Goal: Task Accomplishment & Management: Manage account settings

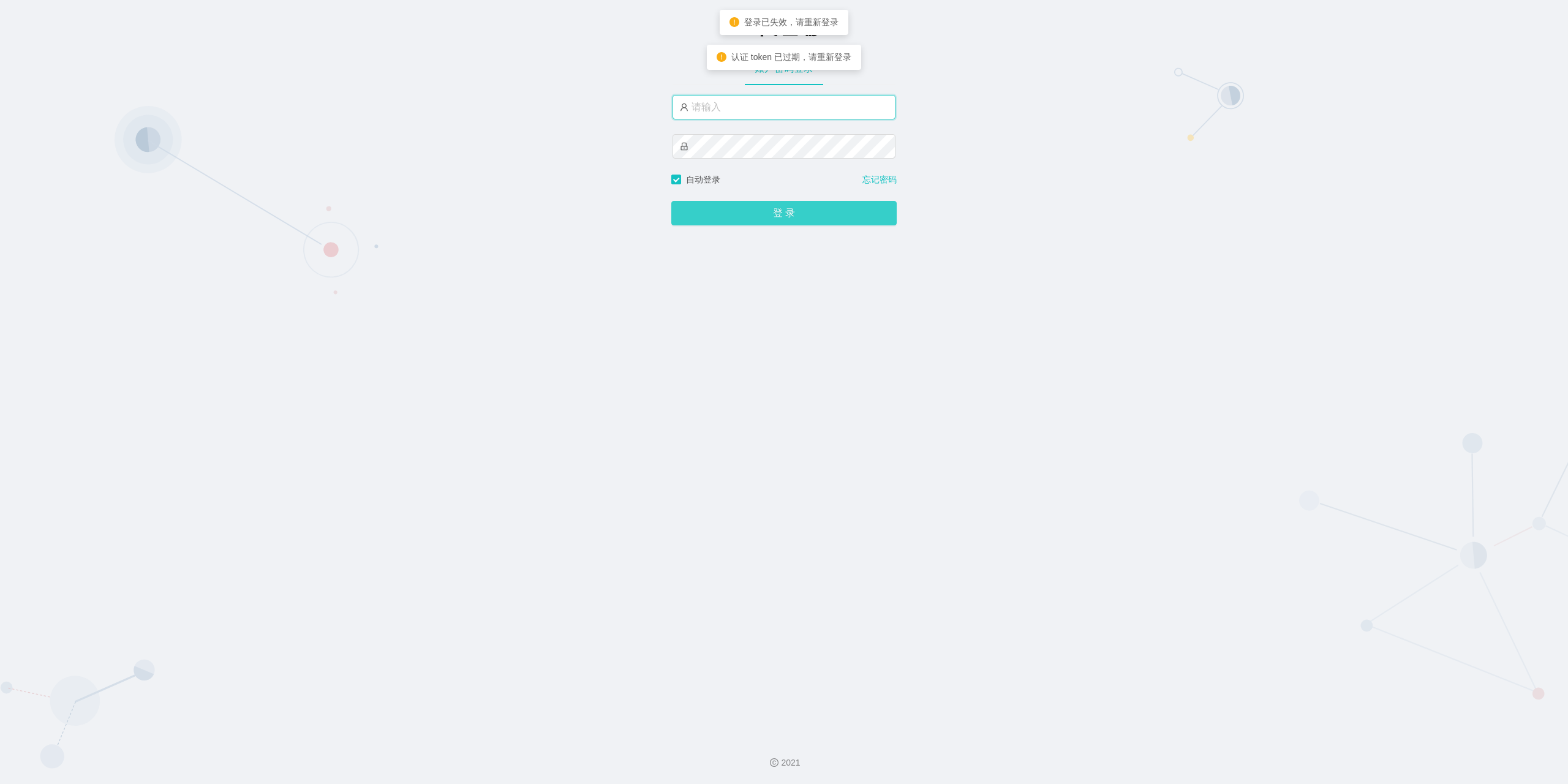
type input "莱昂"
click at [760, 212] on button "登 录" at bounding box center [784, 214] width 225 height 25
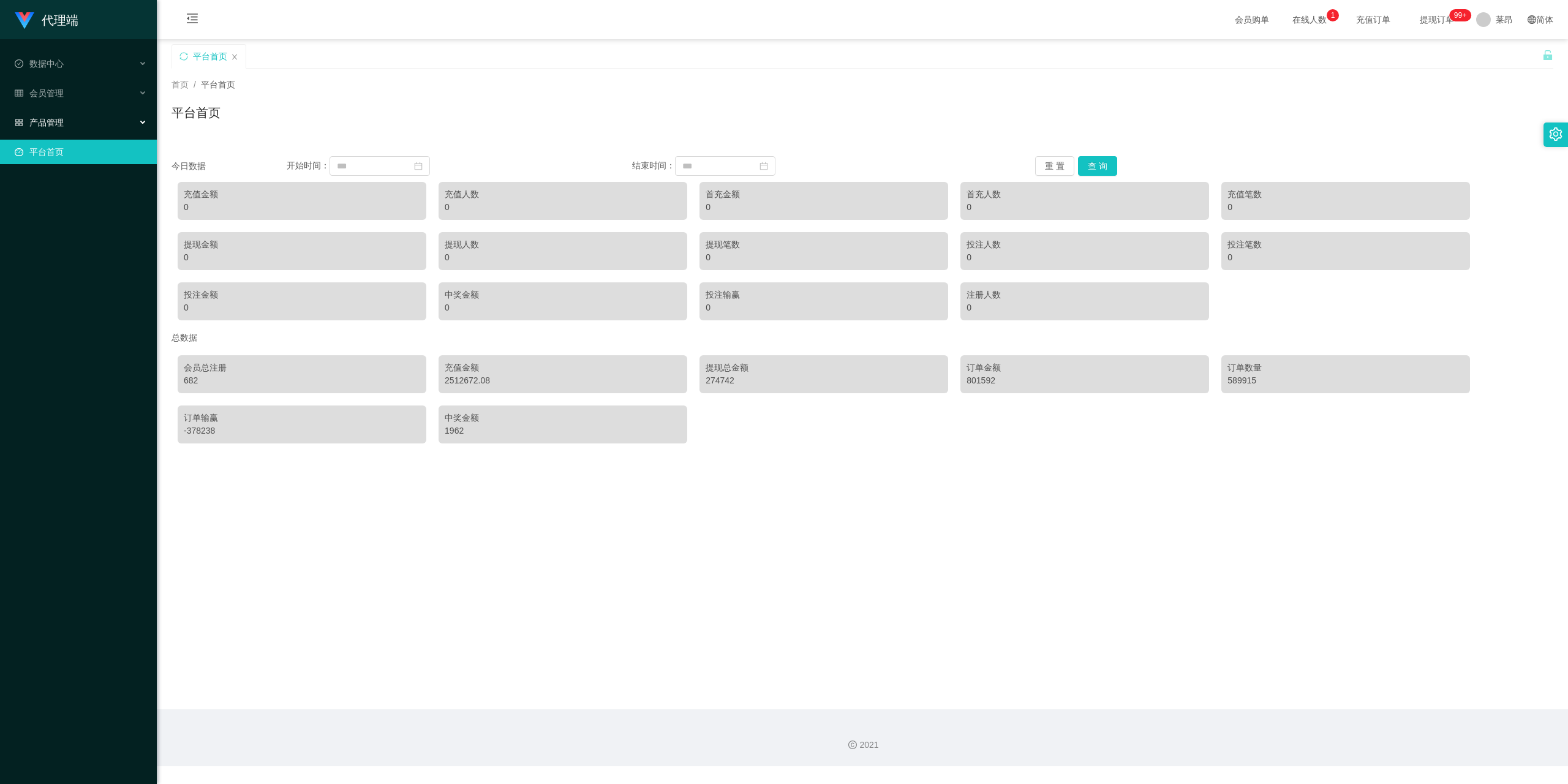
click at [75, 120] on div "产品管理" at bounding box center [78, 122] width 156 height 25
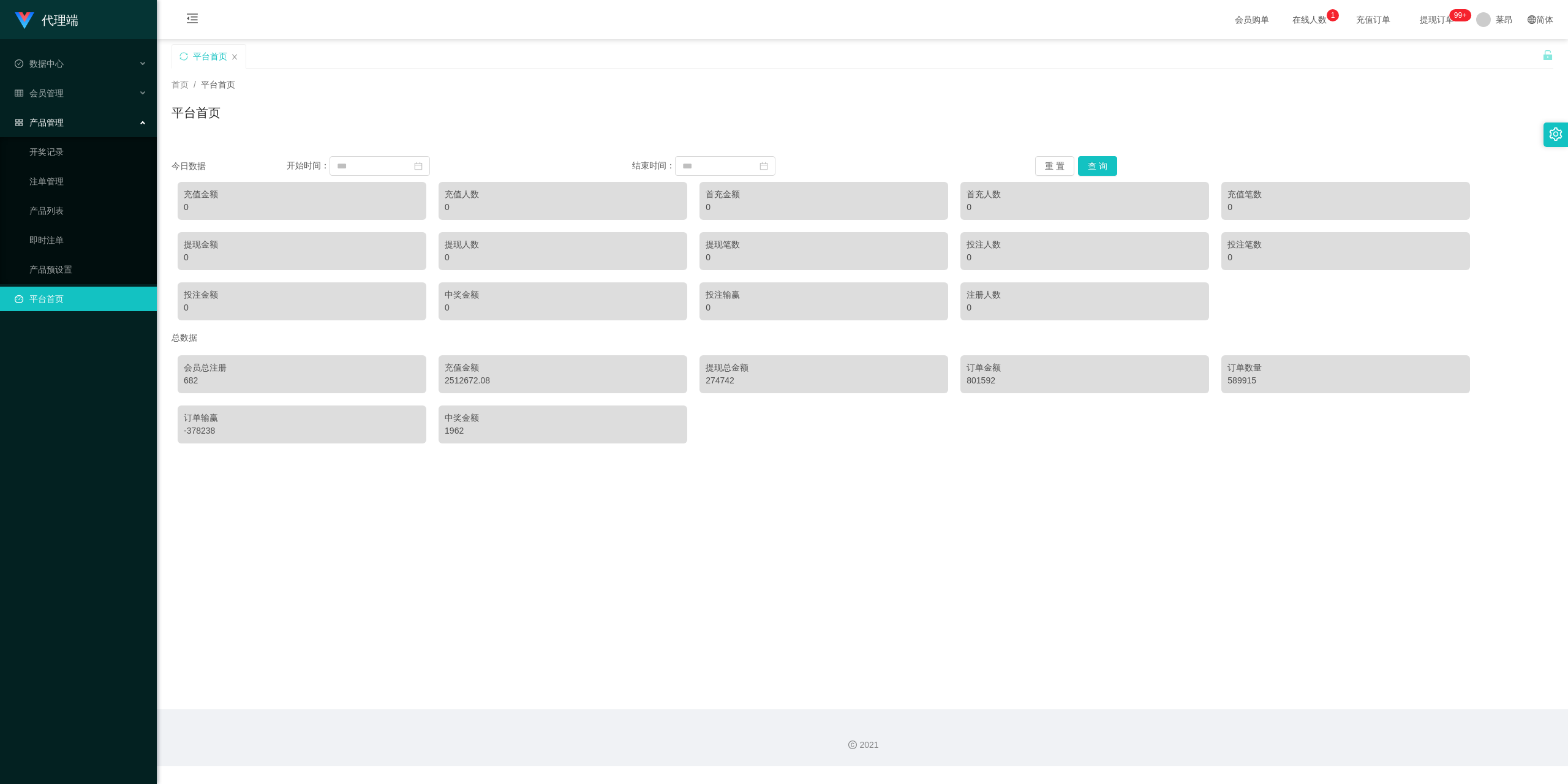
click at [78, 110] on div "产品管理" at bounding box center [78, 122] width 156 height 25
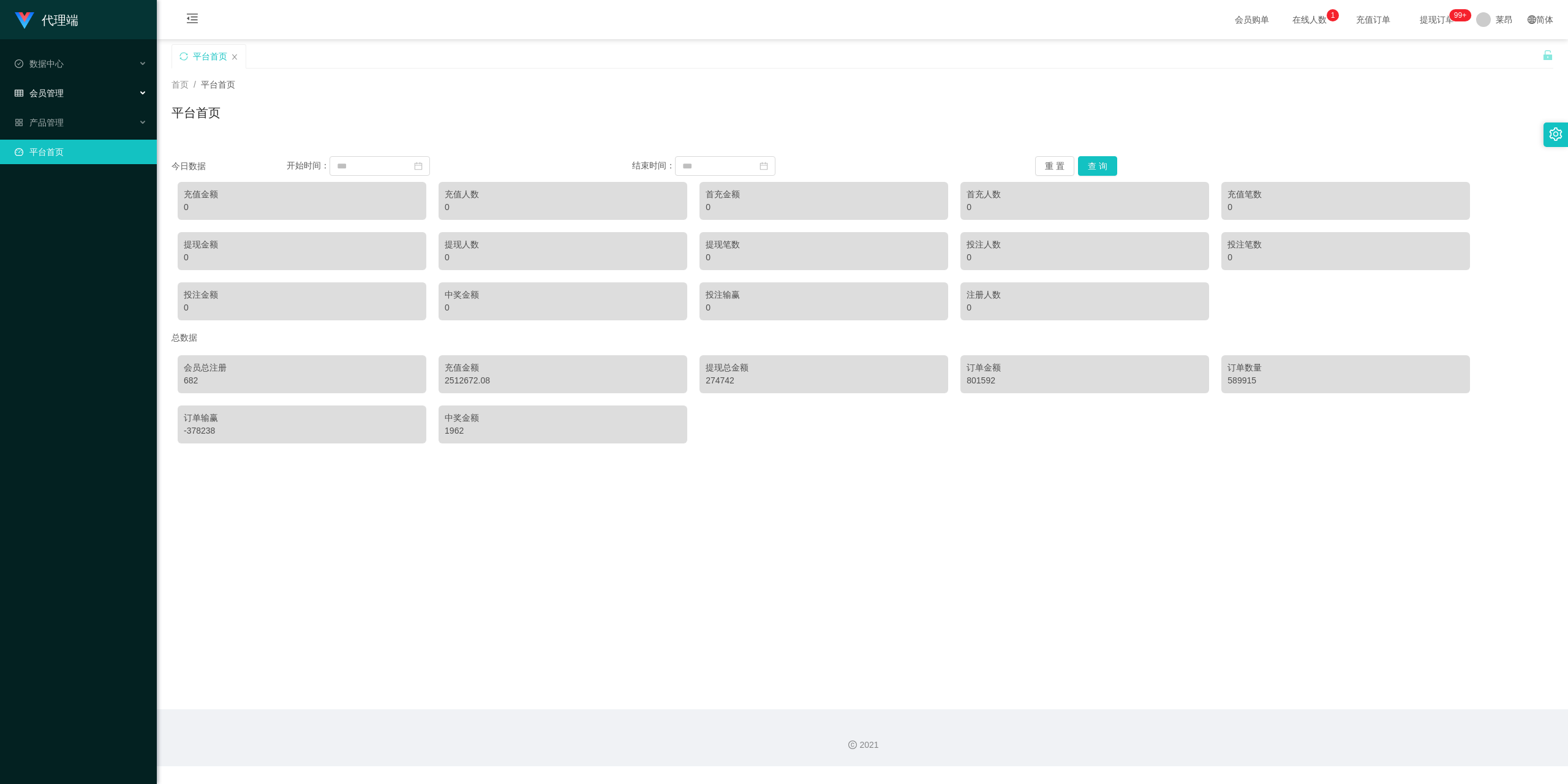
click at [82, 81] on div "会员管理" at bounding box center [78, 93] width 156 height 25
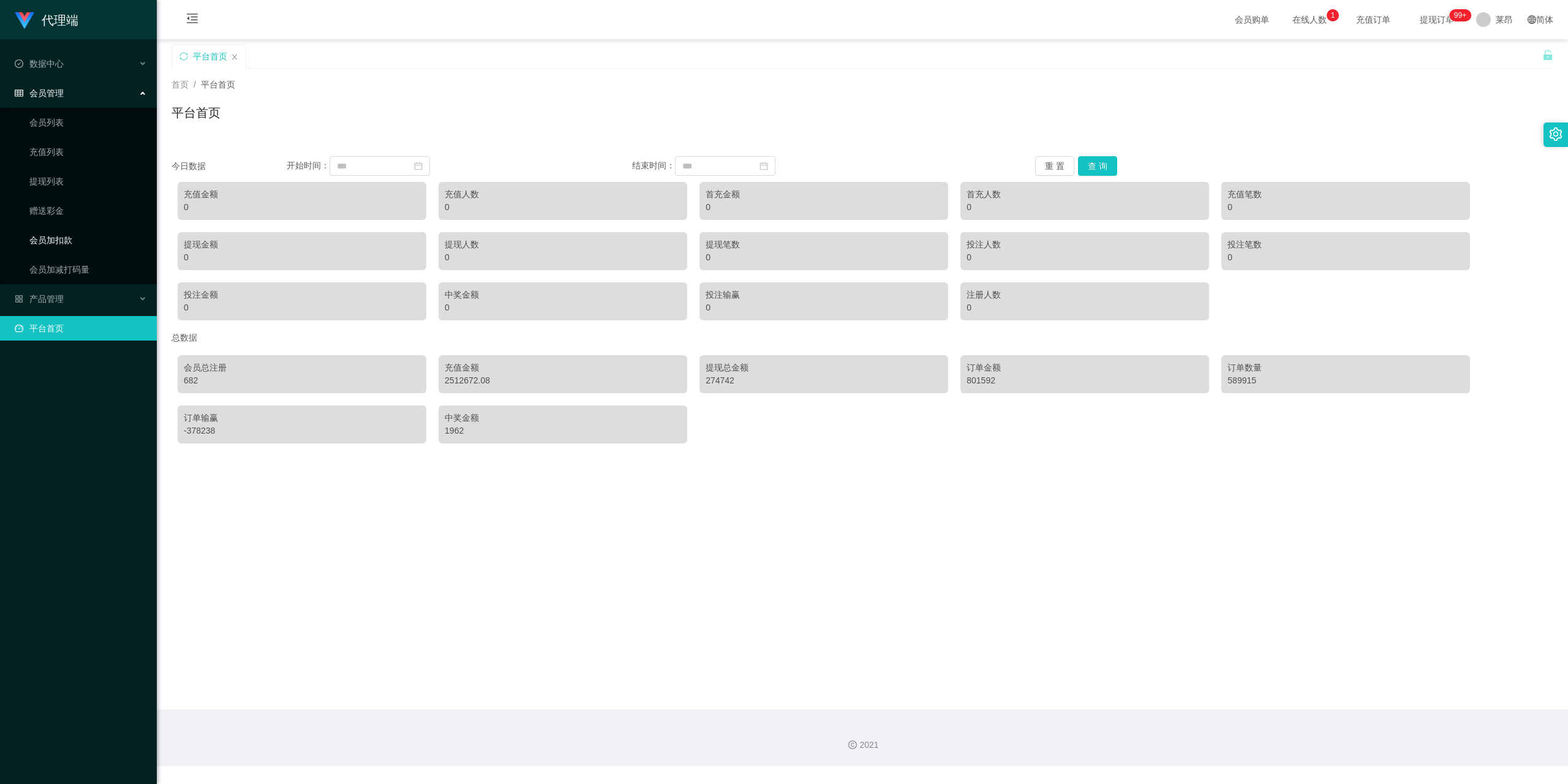
click at [91, 243] on link "会员加扣款" at bounding box center [88, 240] width 117 height 25
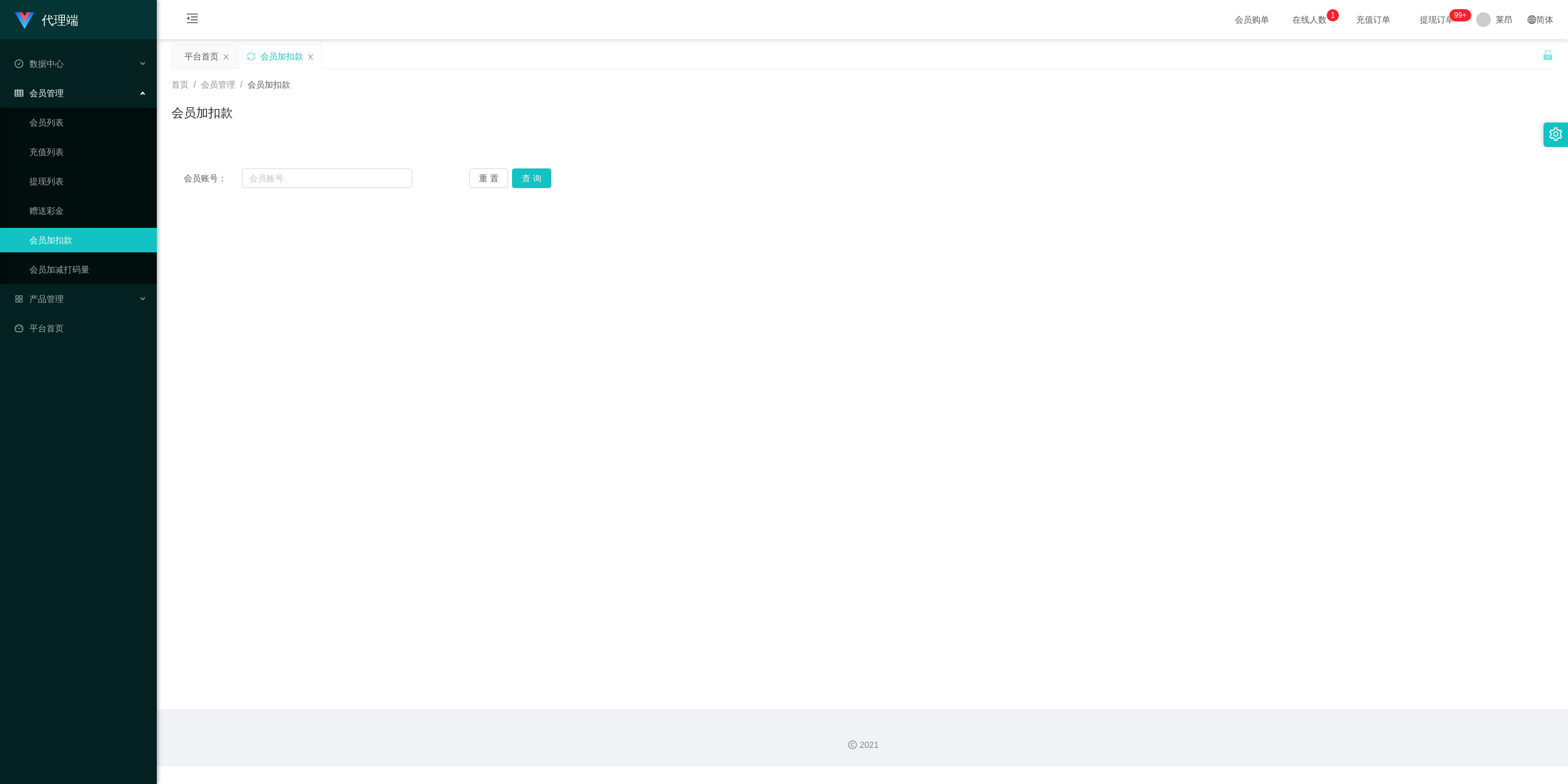
click at [329, 191] on div "会员账号： 重 置 查 询 会员账号 会员姓名 账号余额 操作类型 人工加款 人工扣款 金额 确 定" at bounding box center [863, 178] width 1382 height 44
click at [308, 180] on input "text" at bounding box center [327, 178] width 170 height 20
type input "88899"
click at [527, 179] on button "查 询" at bounding box center [531, 178] width 39 height 20
click at [72, 212] on link "赠送彩金" at bounding box center [88, 210] width 117 height 25
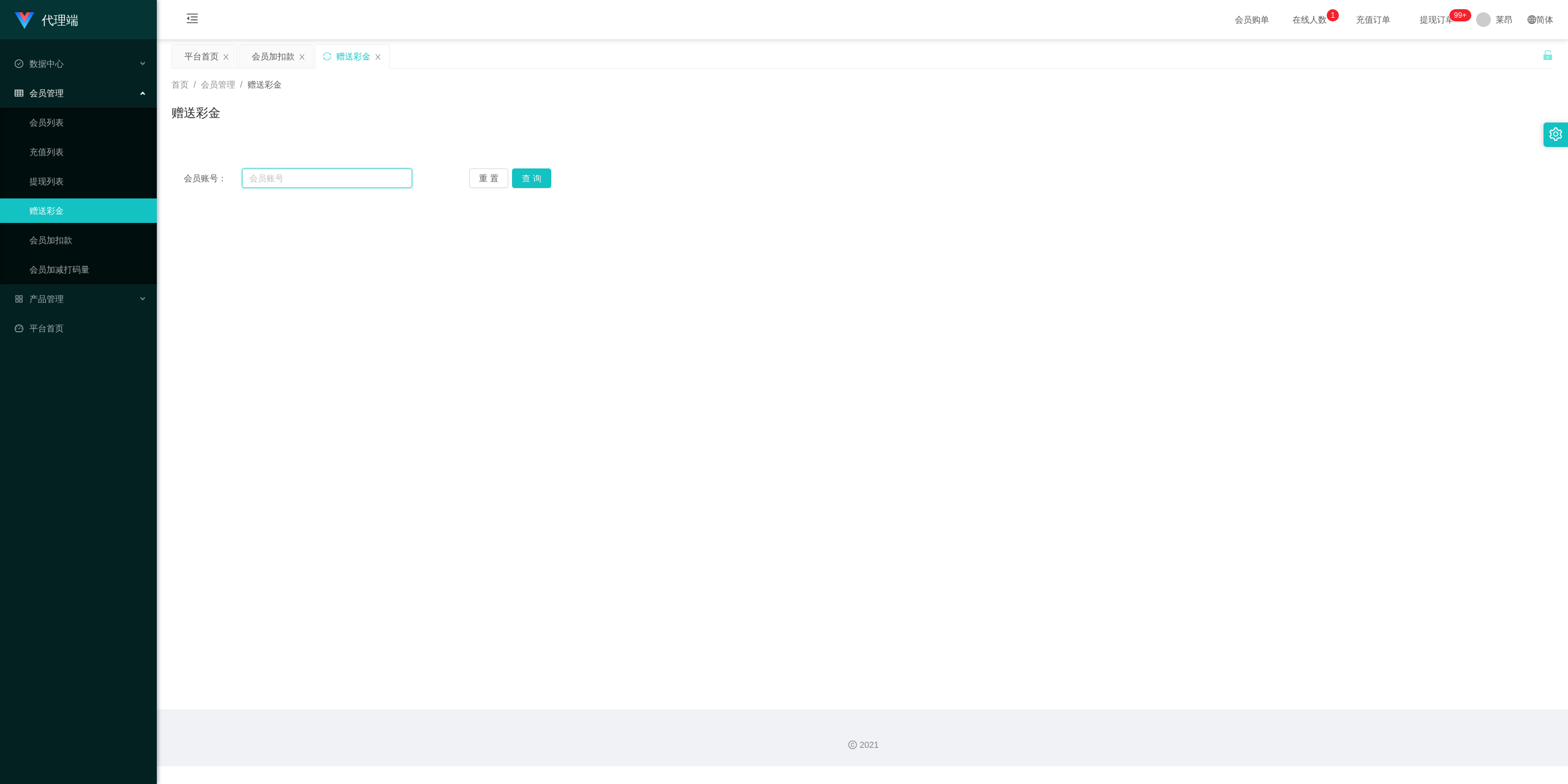
click at [290, 174] on input "text" at bounding box center [327, 178] width 170 height 20
type input "88899"
click at [538, 180] on button "查 询" at bounding box center [531, 178] width 39 height 20
click at [445, 365] on input "text" at bounding box center [500, 369] width 196 height 20
type input "55"
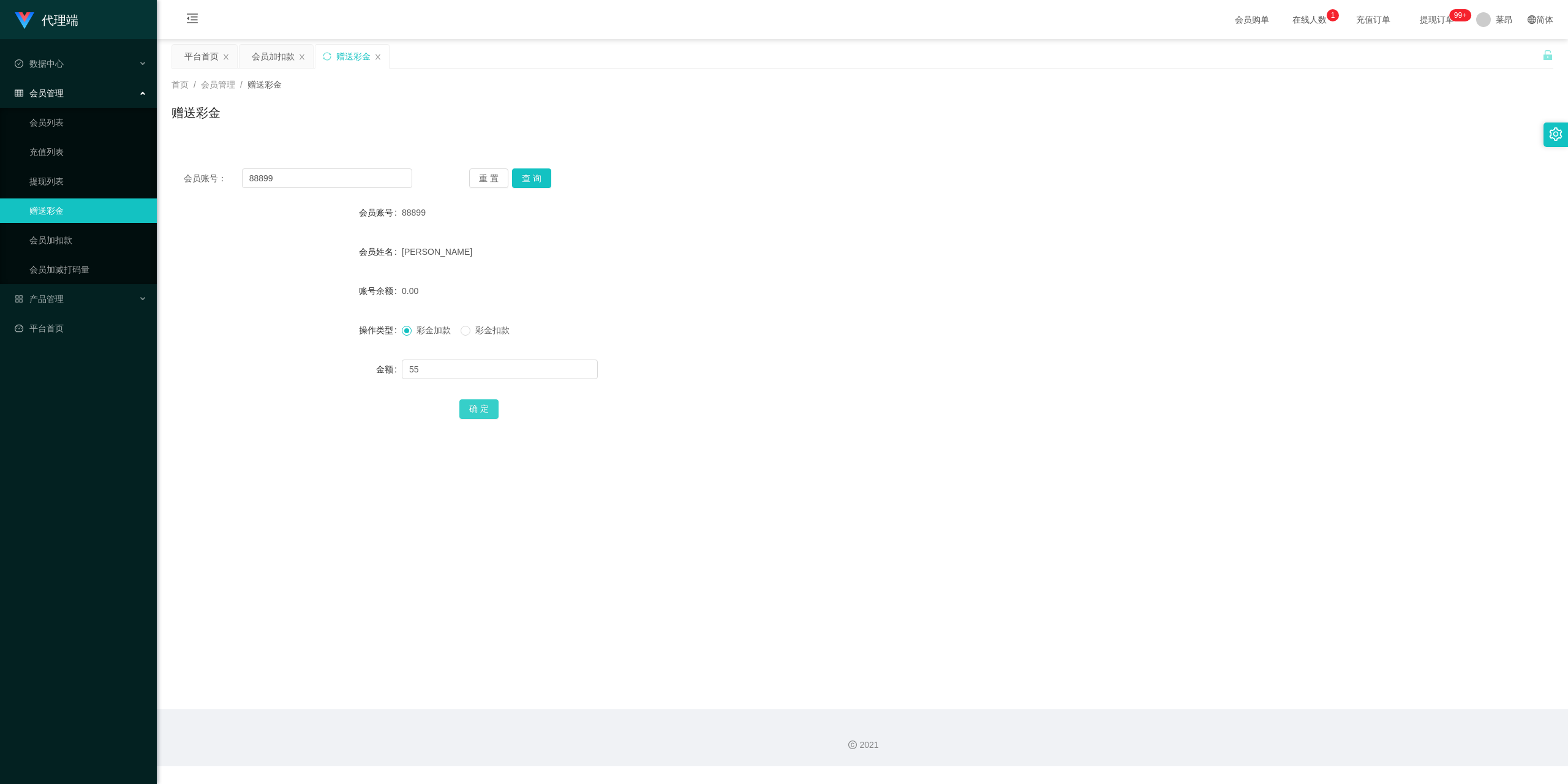
click at [493, 407] on button "确 定" at bounding box center [479, 409] width 39 height 20
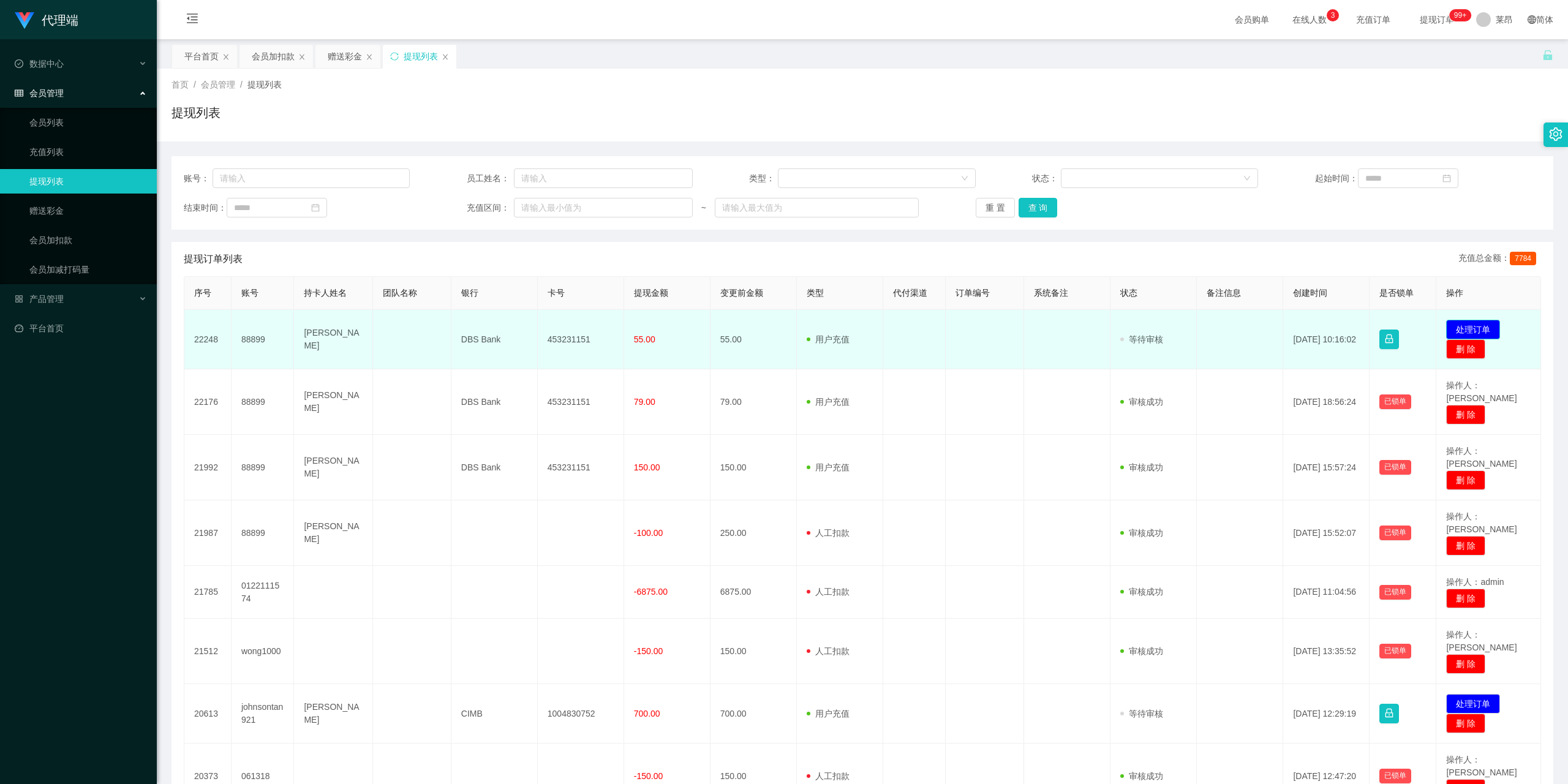
click at [1466, 325] on button "处理订单" at bounding box center [1473, 330] width 54 height 20
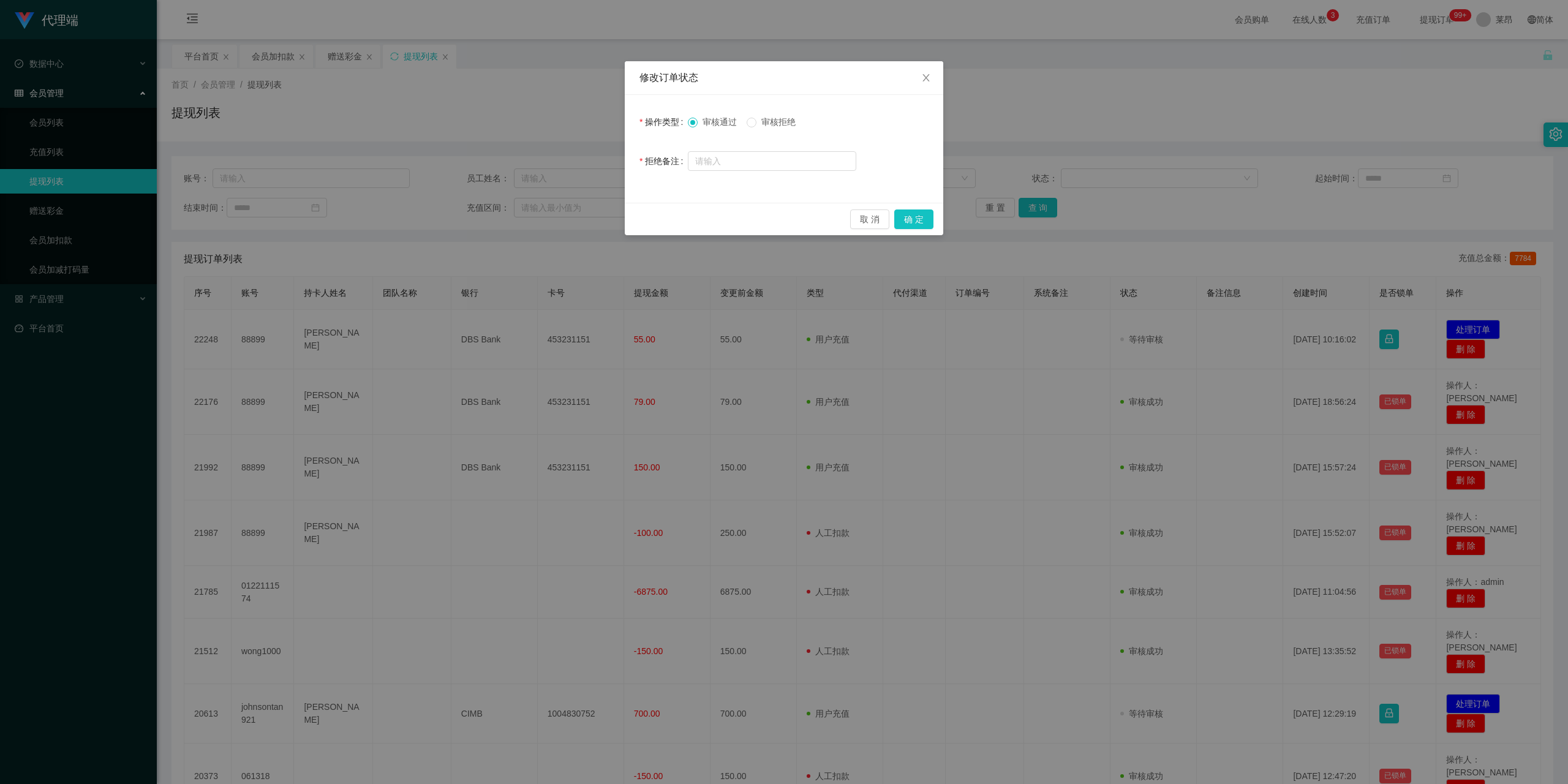
click at [773, 116] on label "审核拒绝" at bounding box center [773, 122] width 54 height 13
click at [754, 169] on input "text" at bounding box center [772, 161] width 168 height 20
type input "请按时完成学员升级后的订阅任务"
click at [903, 222] on button "确 定" at bounding box center [914, 220] width 39 height 20
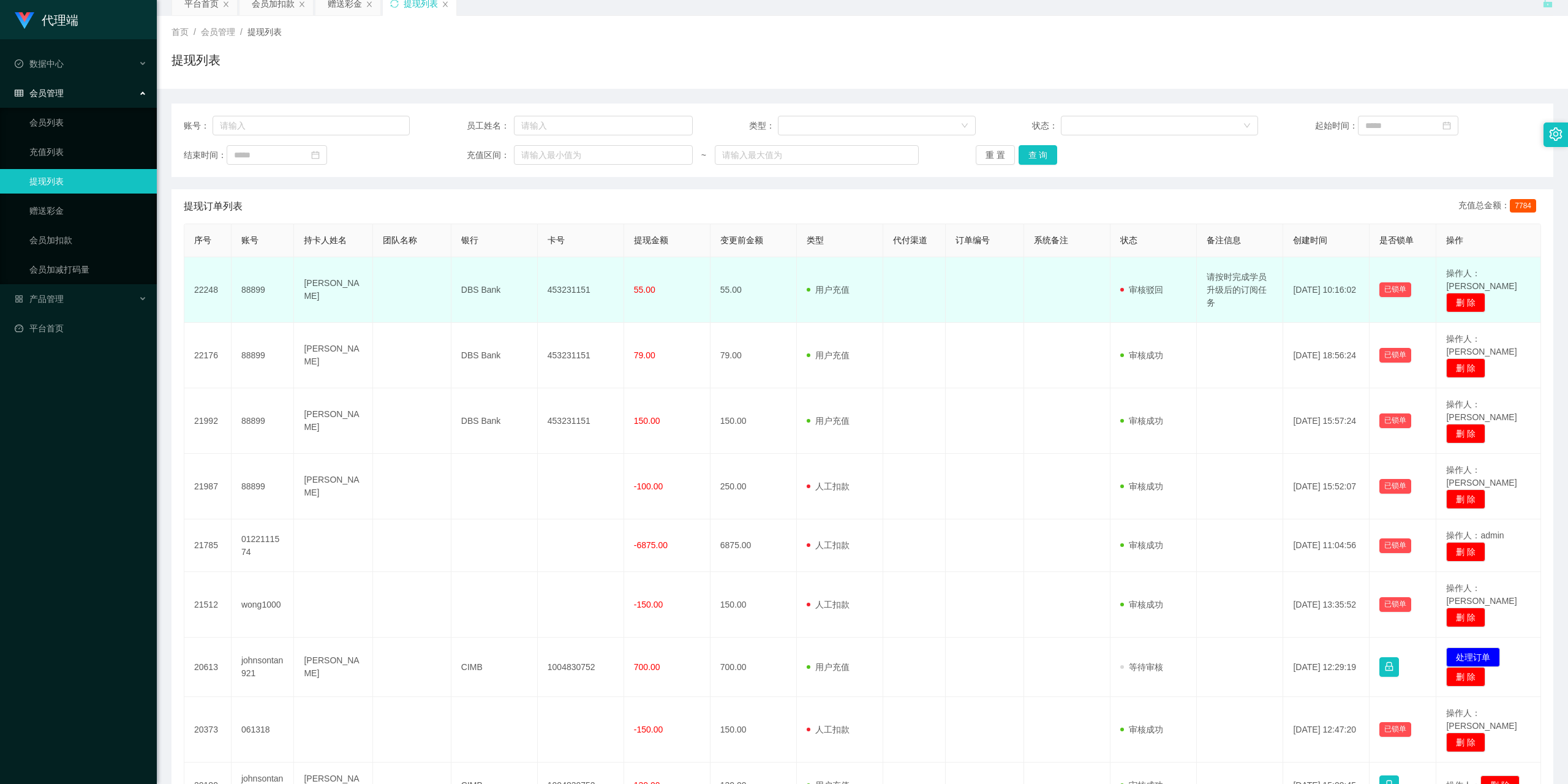
scroll to position [82, 0]
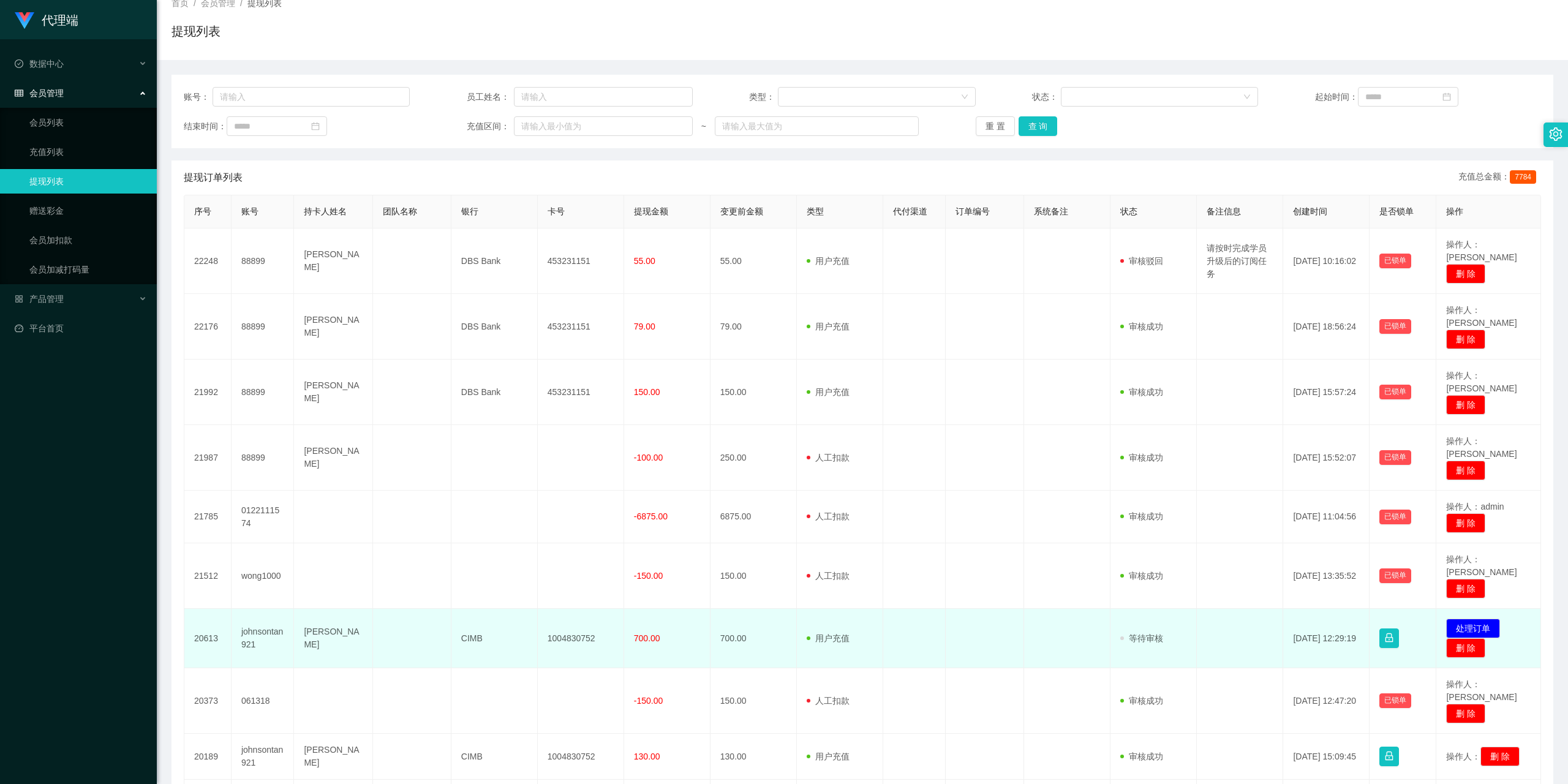
click at [915, 609] on td at bounding box center [914, 639] width 63 height 60
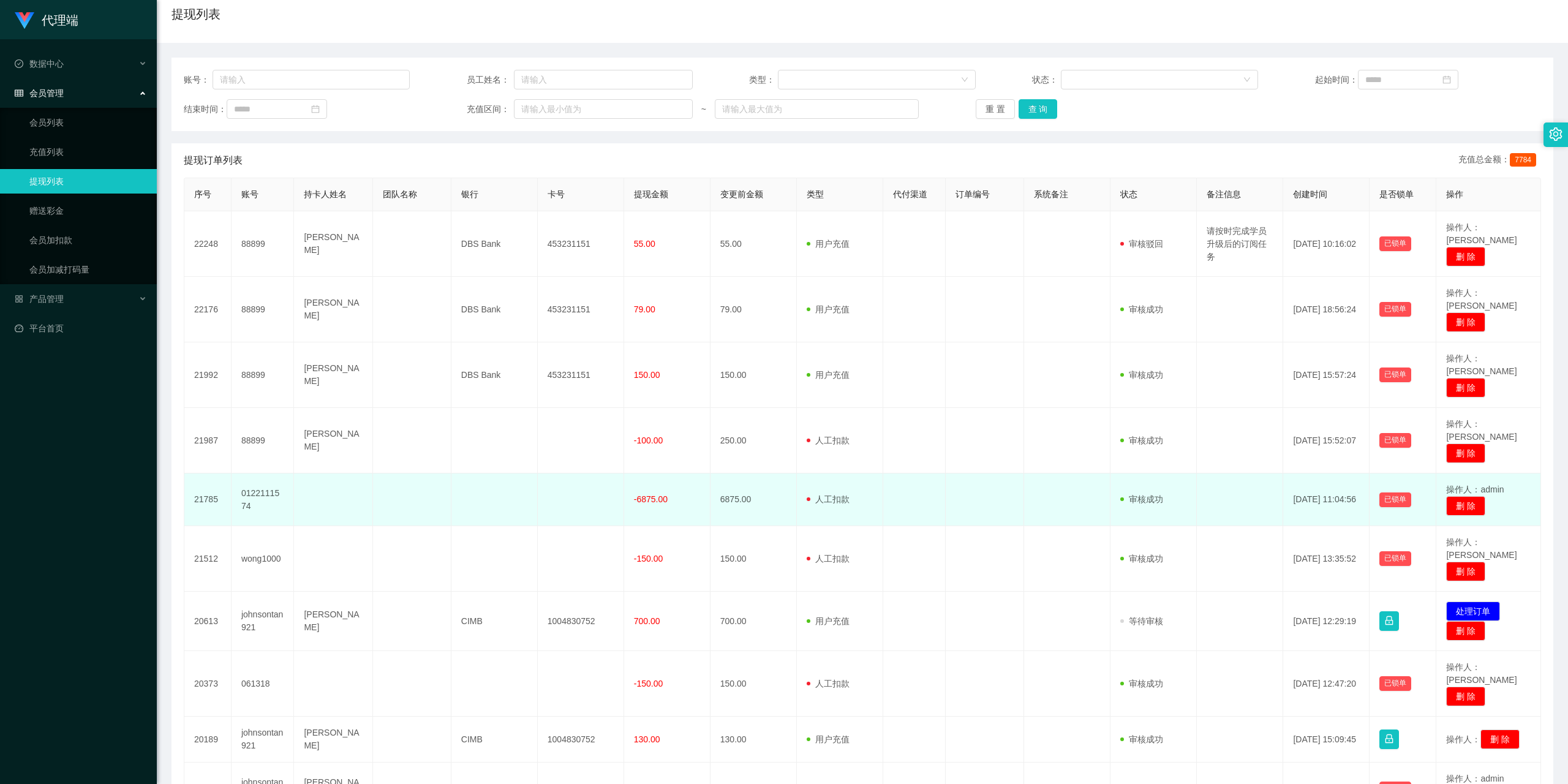
scroll to position [157, 0]
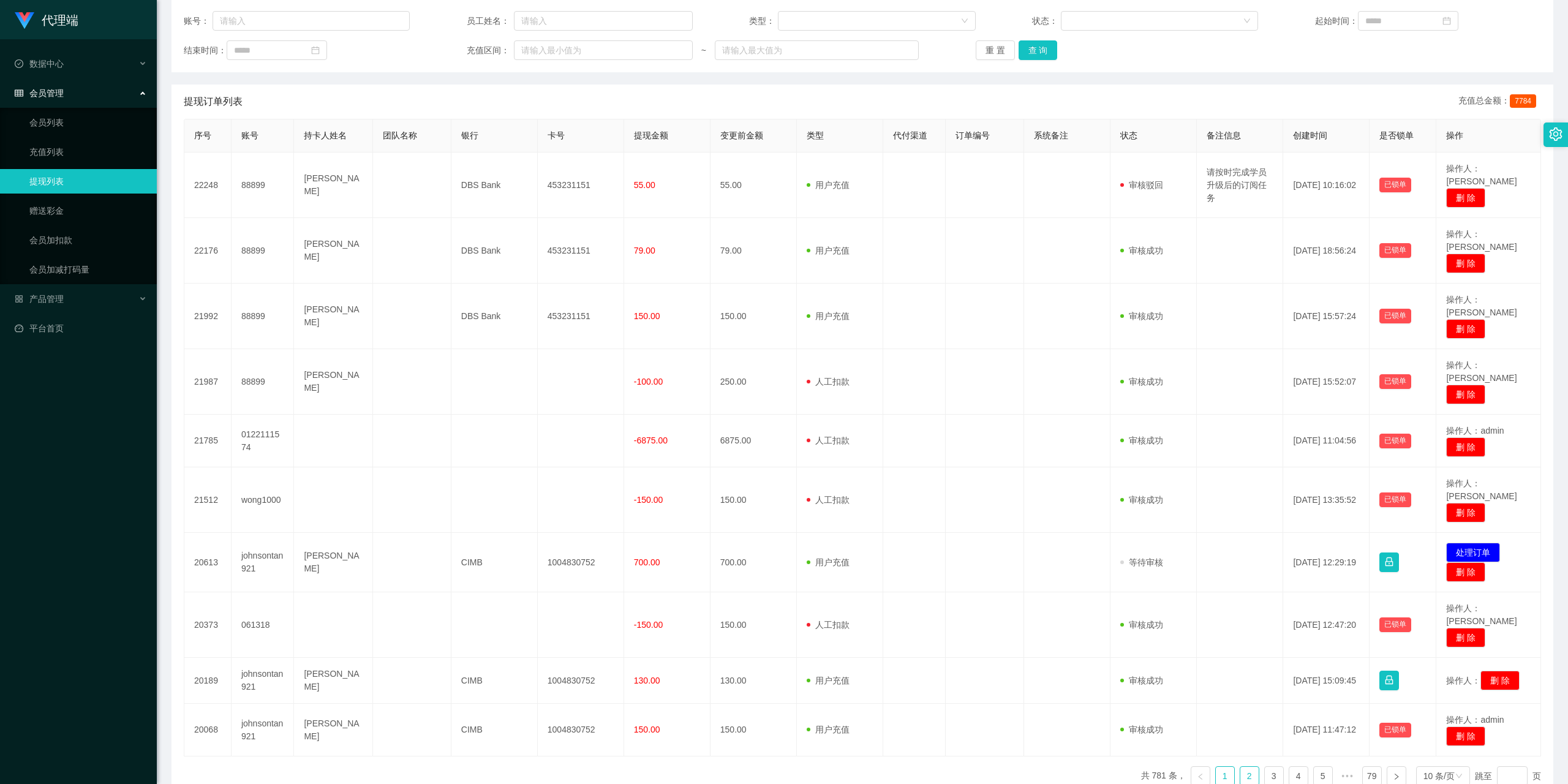
click at [1240, 767] on link "2" at bounding box center [1250, 777] width 19 height 19
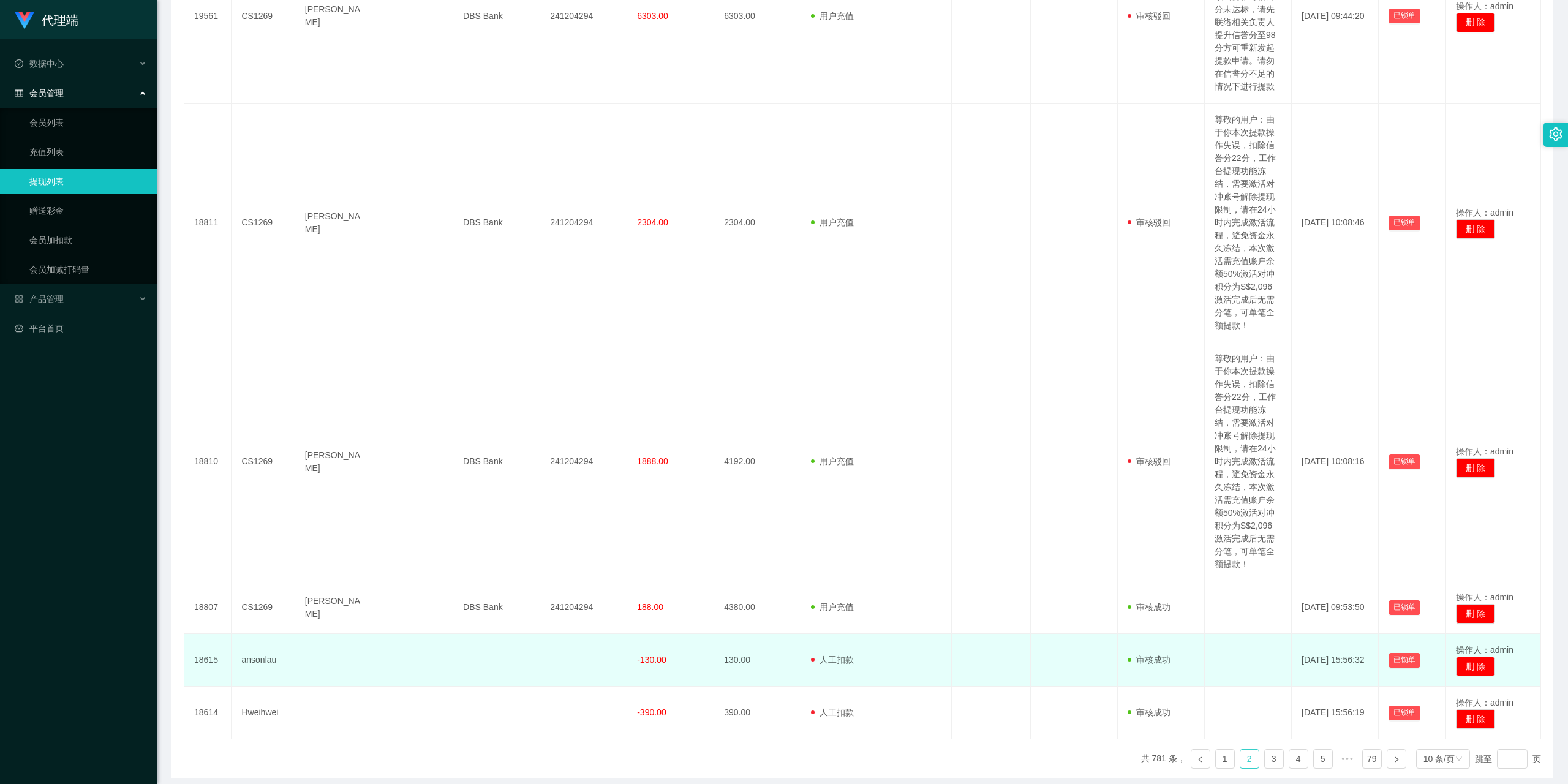
scroll to position [646, 0]
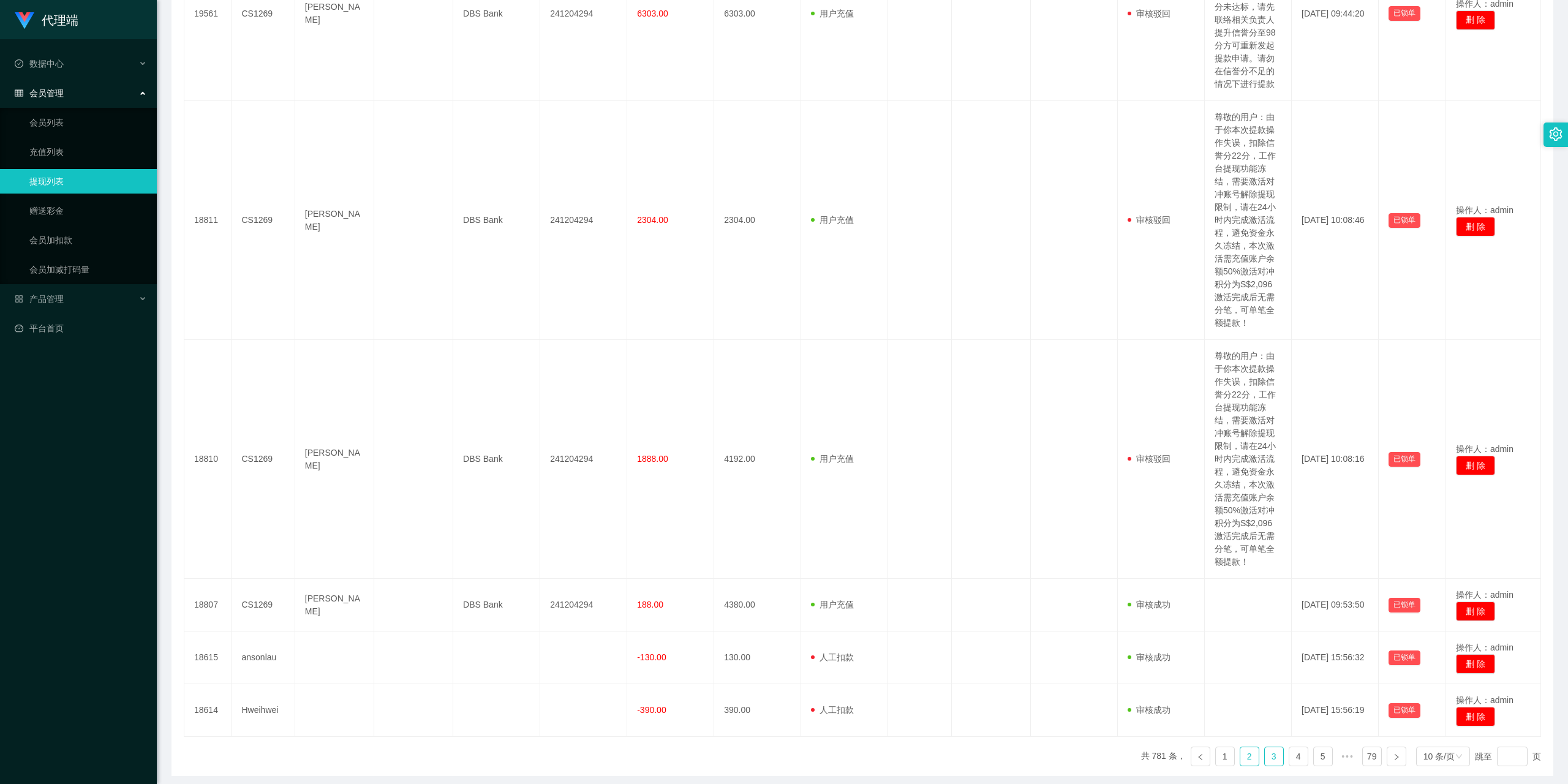
click at [1265, 748] on link "3" at bounding box center [1274, 757] width 19 height 19
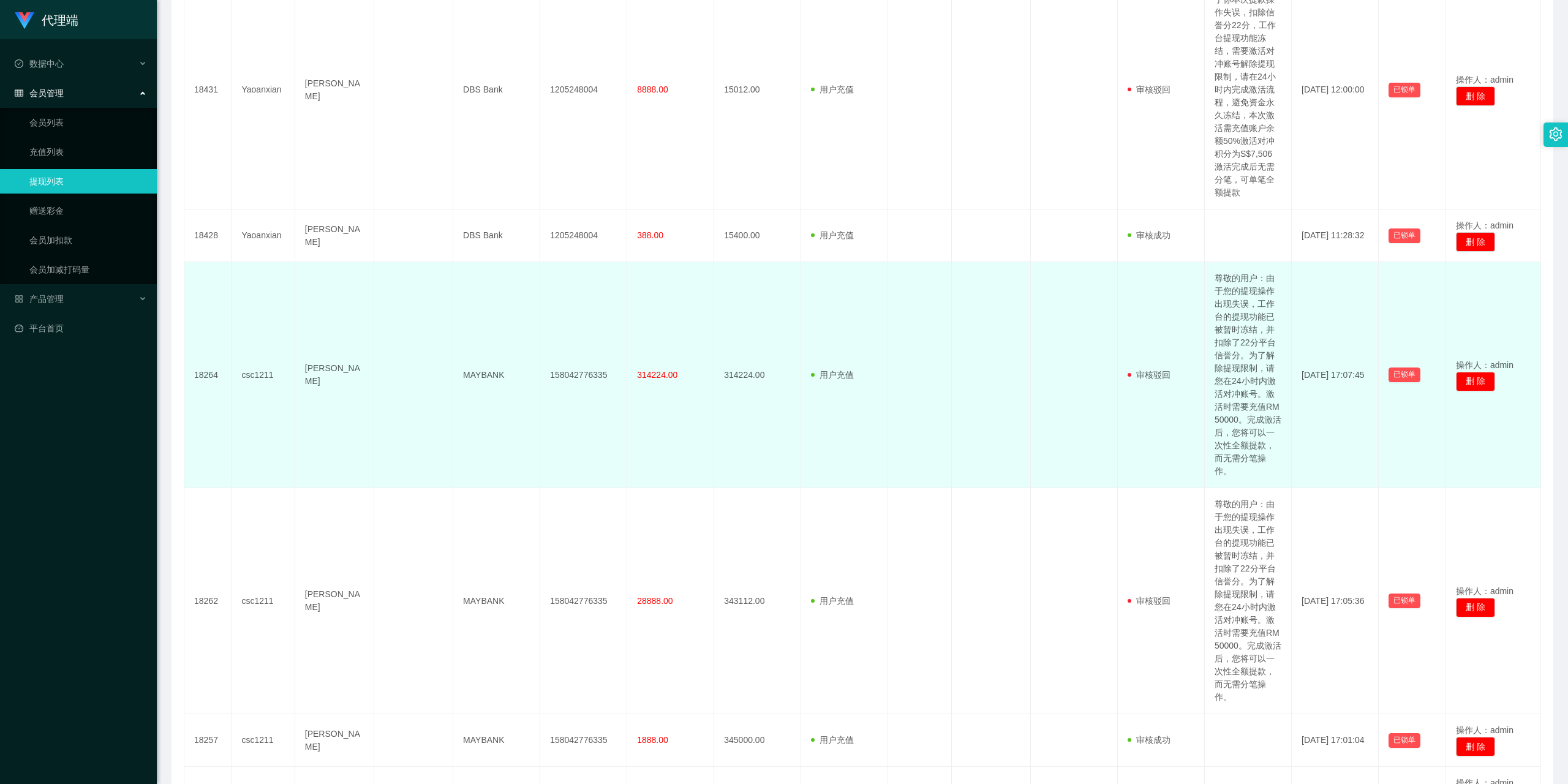
scroll to position [1057, 0]
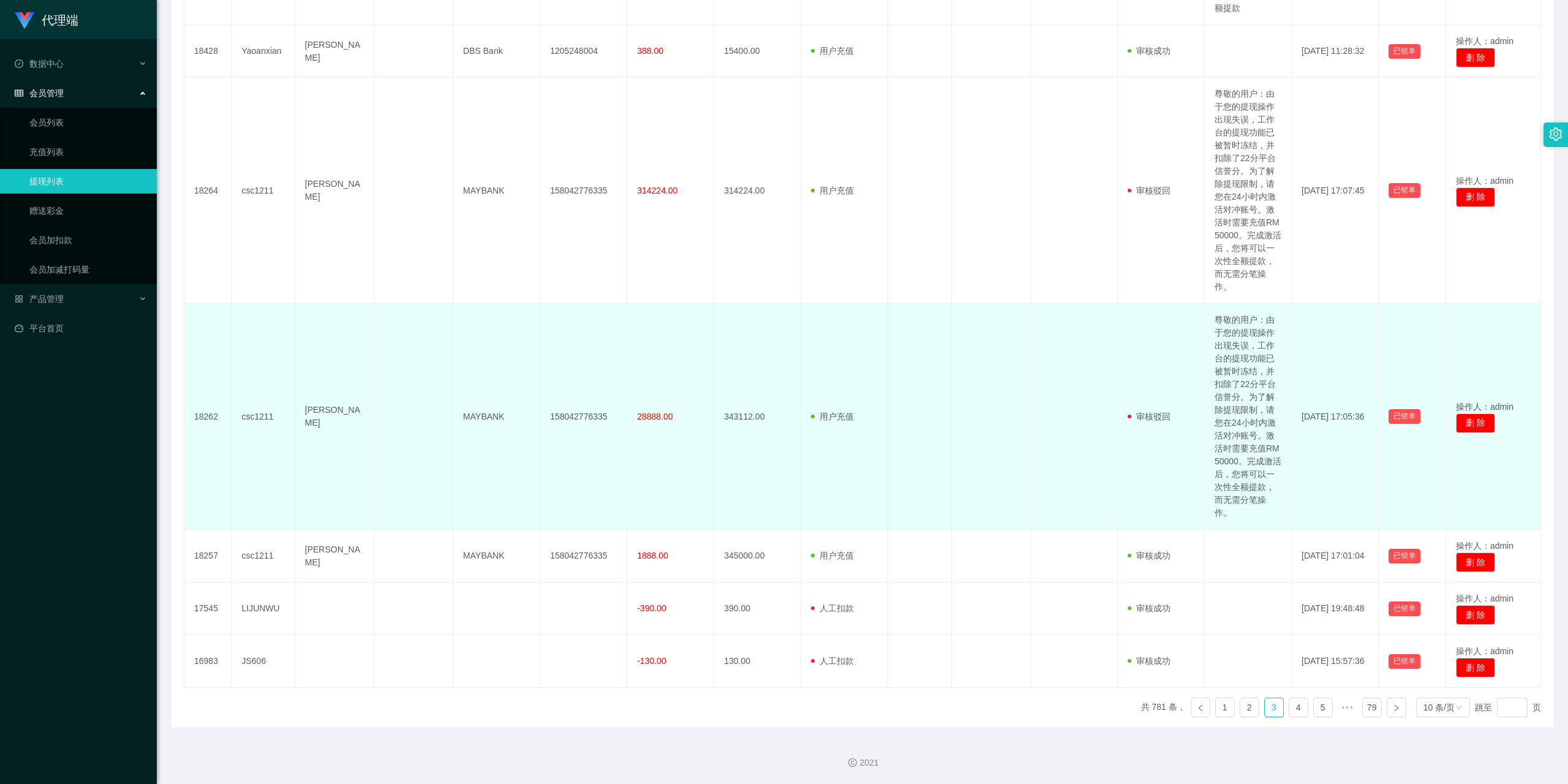
click at [670, 471] on td "28888.00" at bounding box center [670, 417] width 87 height 226
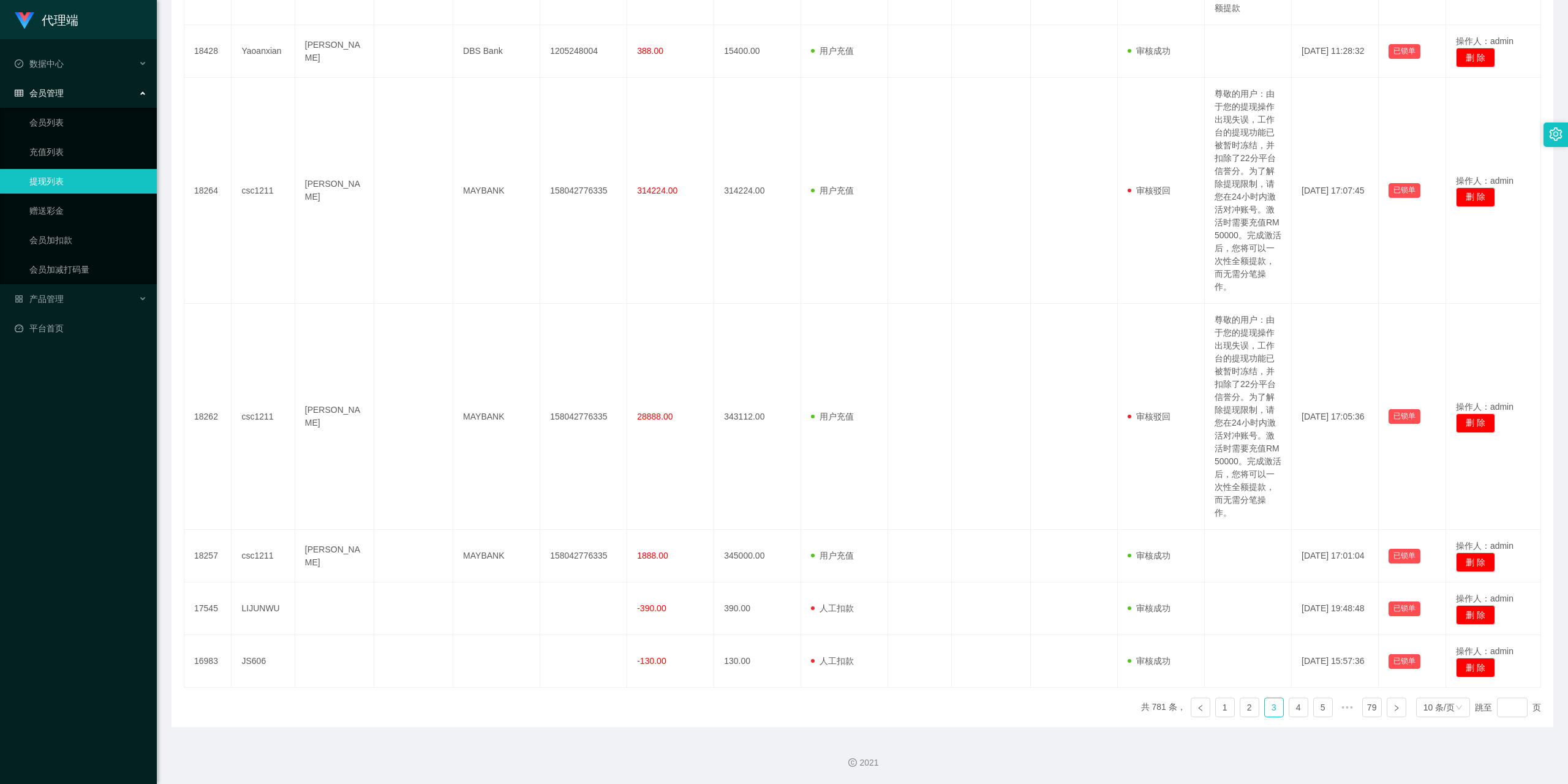
click at [79, 180] on link "提现列表" at bounding box center [88, 181] width 117 height 25
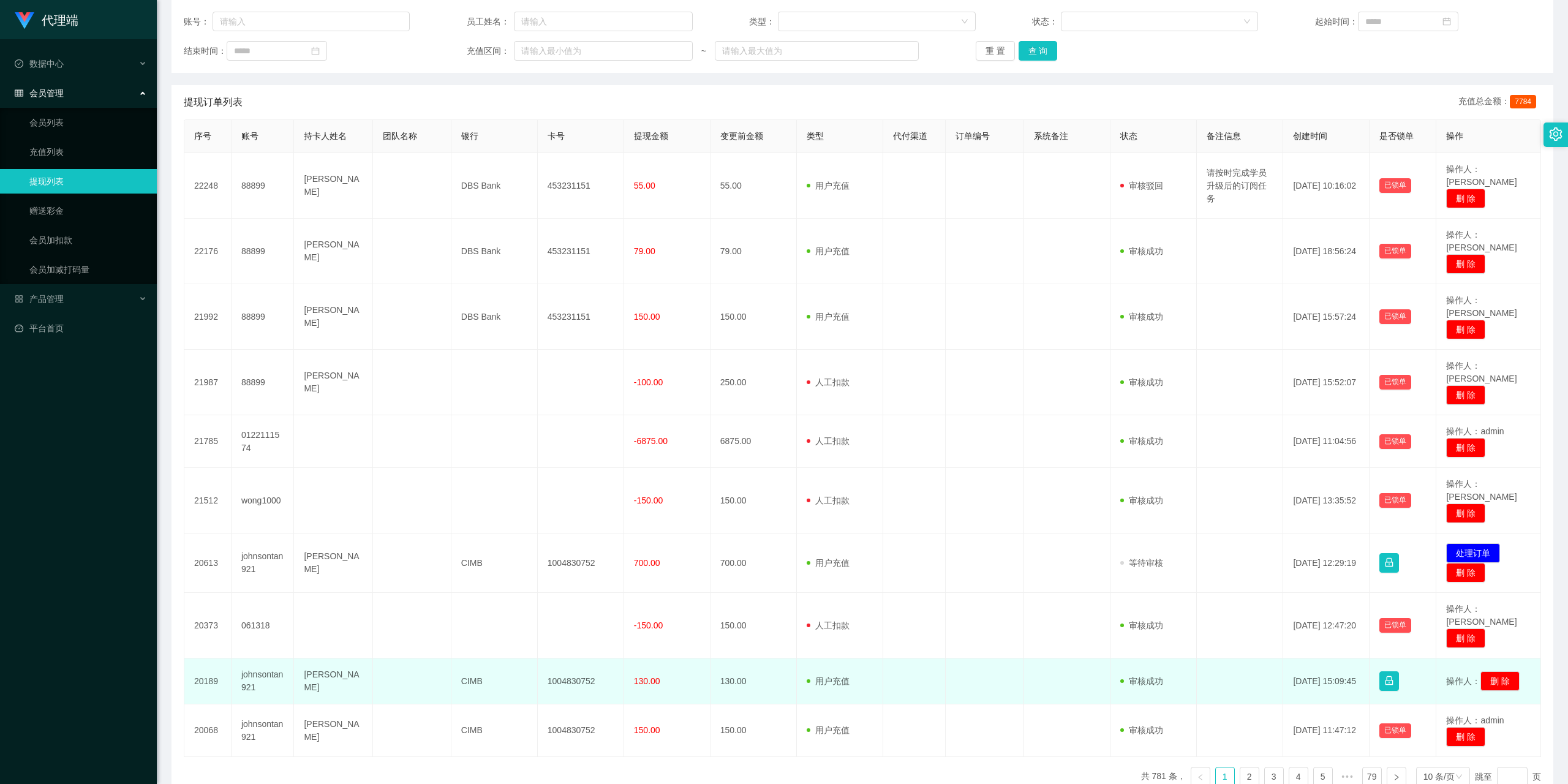
scroll to position [157, 0]
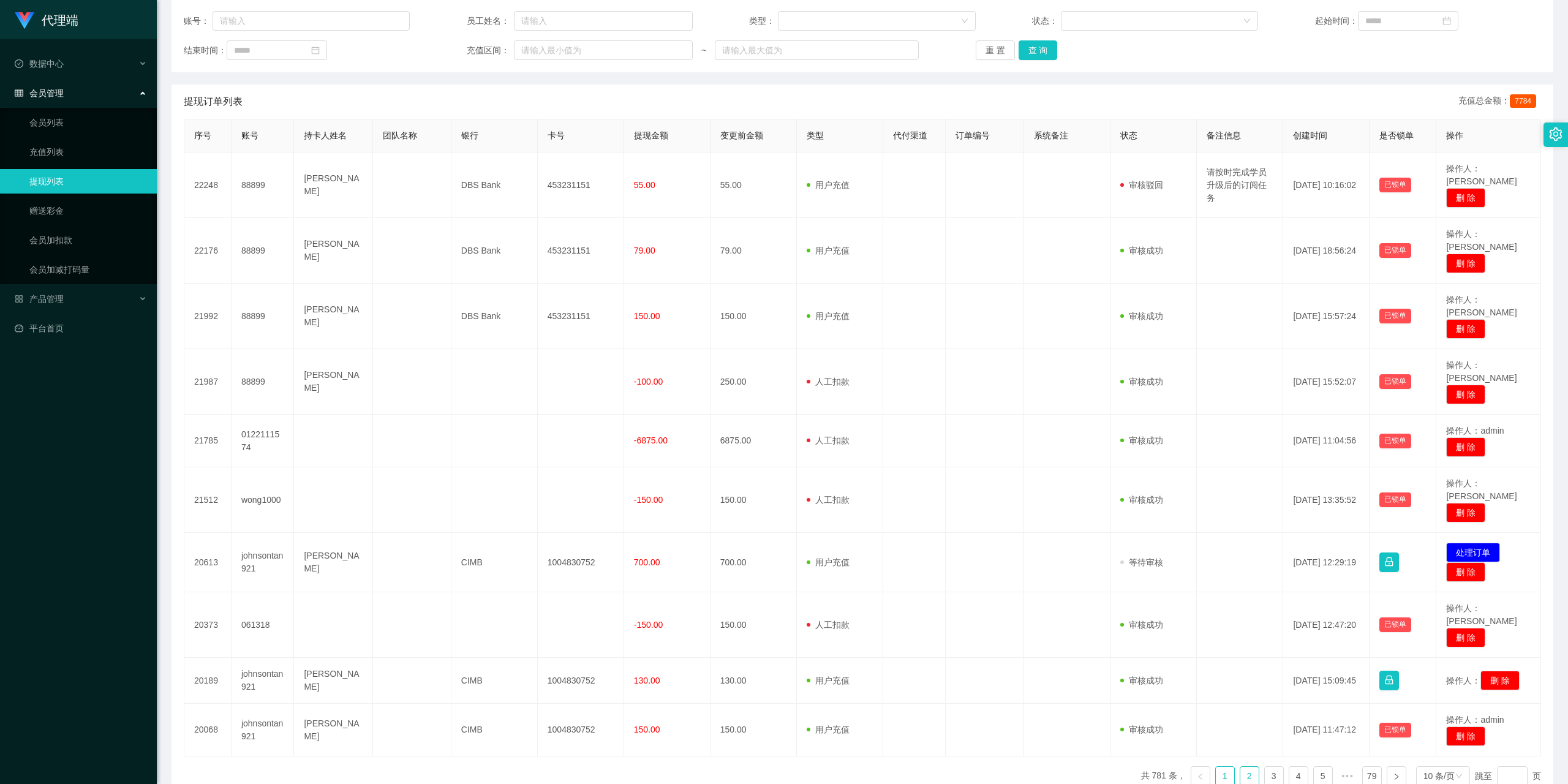
click at [1240, 767] on link "2" at bounding box center [1250, 777] width 19 height 19
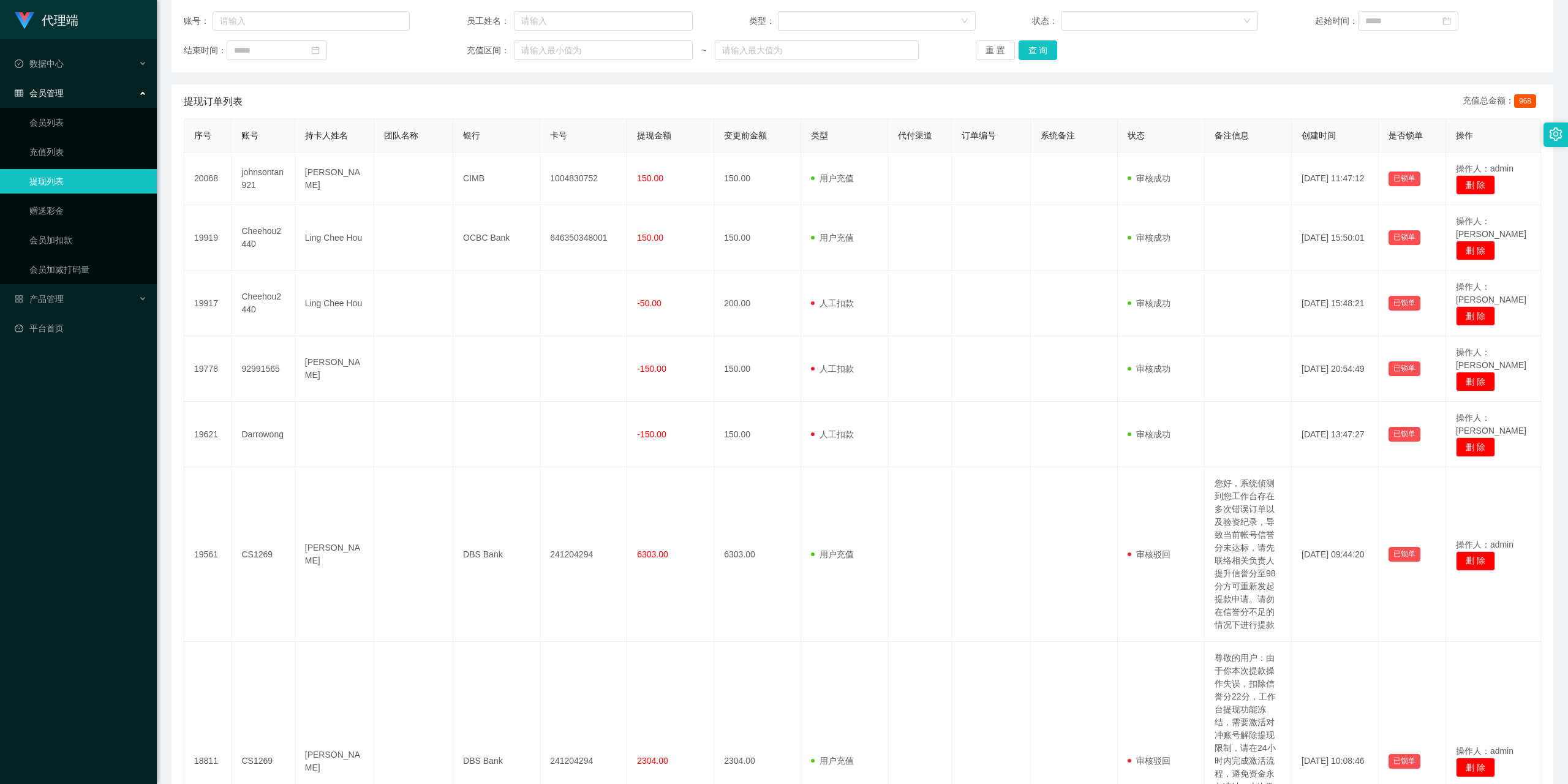
click at [84, 179] on link "提现列表" at bounding box center [88, 181] width 117 height 25
click at [84, 179] on link "提现列表" at bounding box center [88, 181] width 117 height 25
click at [82, 179] on link "提现列表" at bounding box center [88, 181] width 117 height 25
click at [272, 20] on input "text" at bounding box center [312, 21] width 198 height 20
type input "88899"
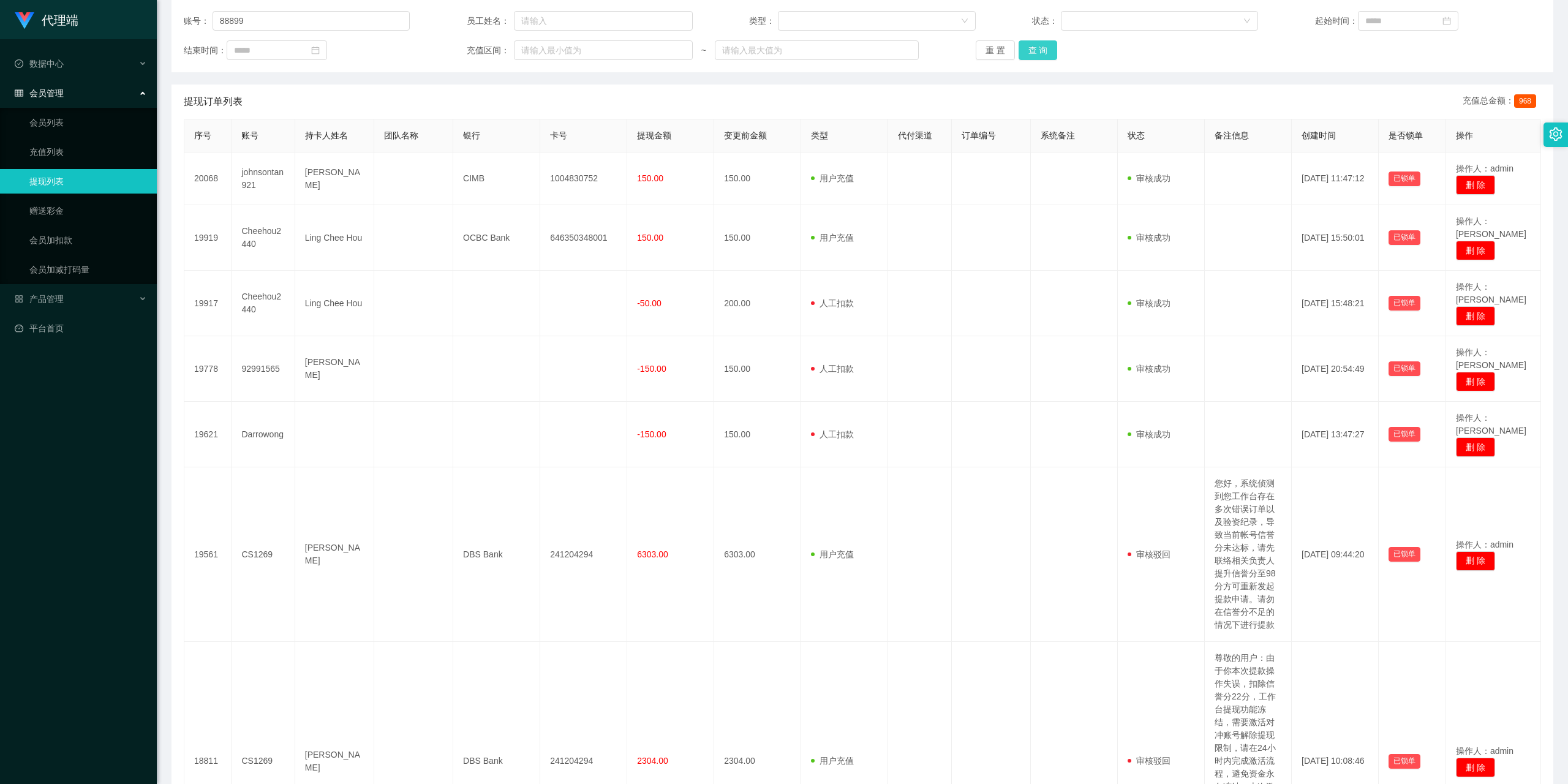
click at [1027, 54] on button "查 询" at bounding box center [1038, 50] width 39 height 20
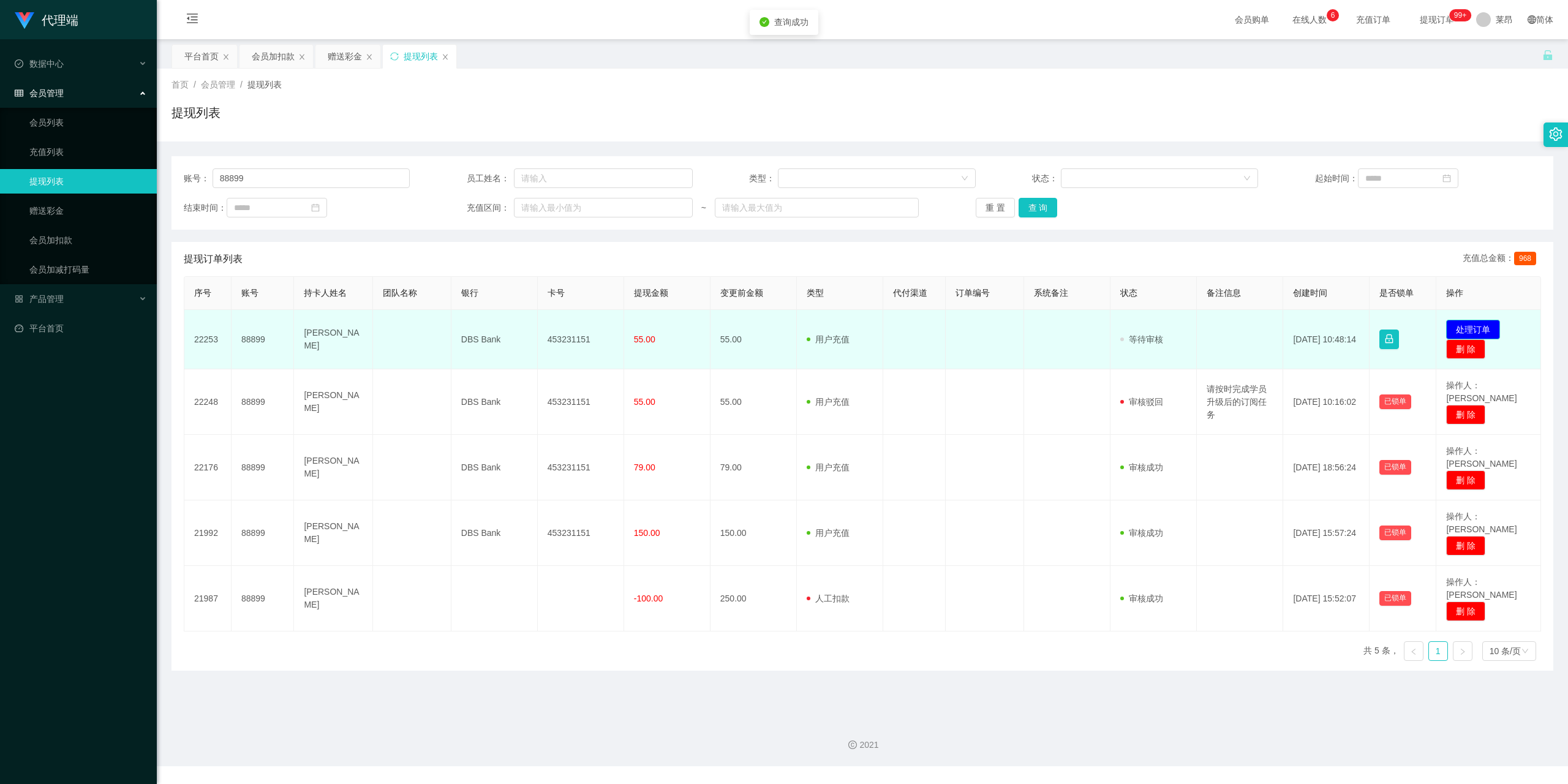
click at [1486, 326] on button "处理订单" at bounding box center [1473, 330] width 54 height 20
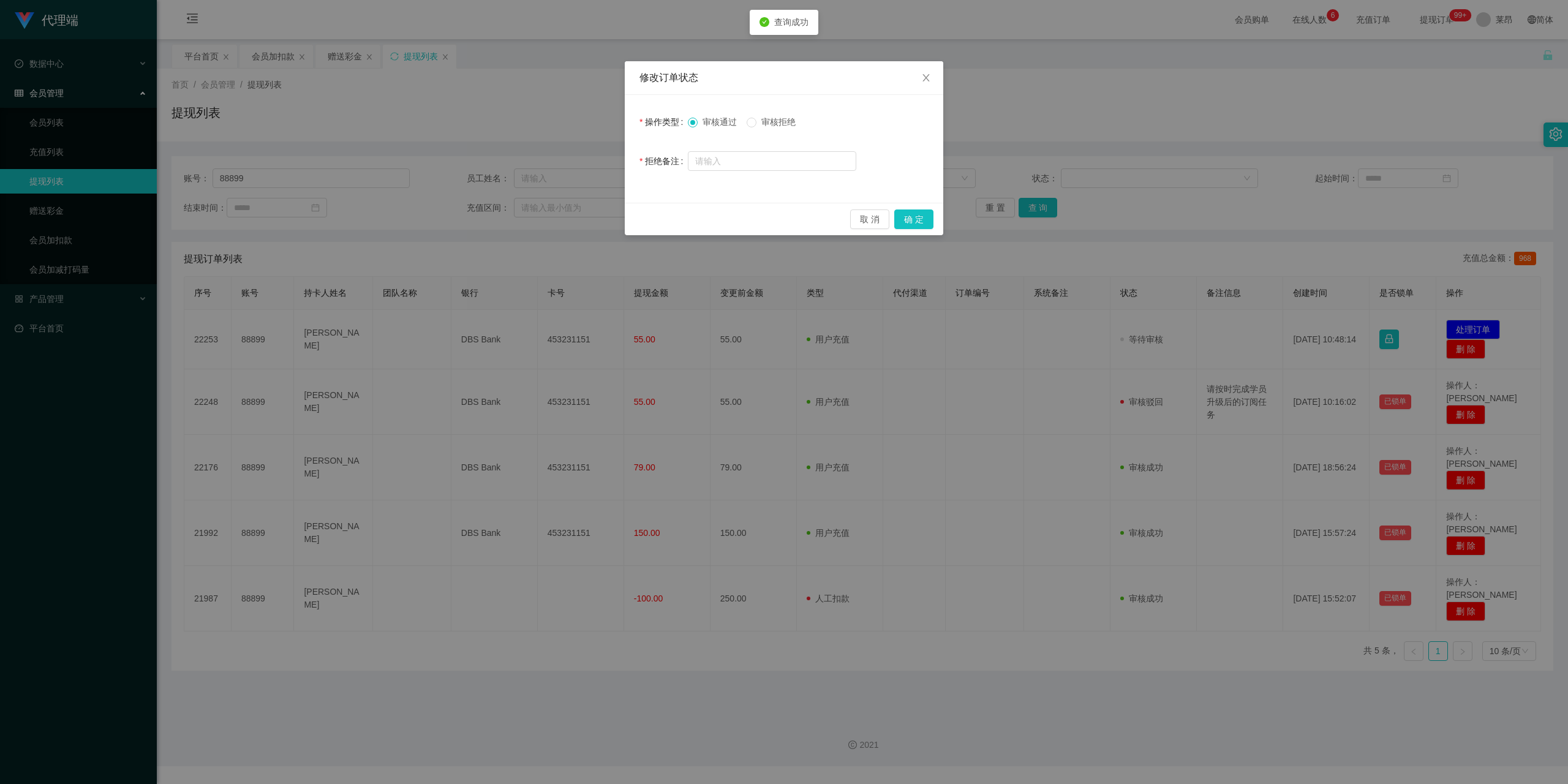
drag, startPoint x: 760, startPoint y: 120, endPoint x: 743, endPoint y: 150, distance: 34.5
click at [760, 120] on span "审核拒绝" at bounding box center [778, 121] width 44 height 10
click at [721, 160] on input "text" at bounding box center [772, 161] width 168 height 20
type input "王"
type input "请完成你的专属任务。"
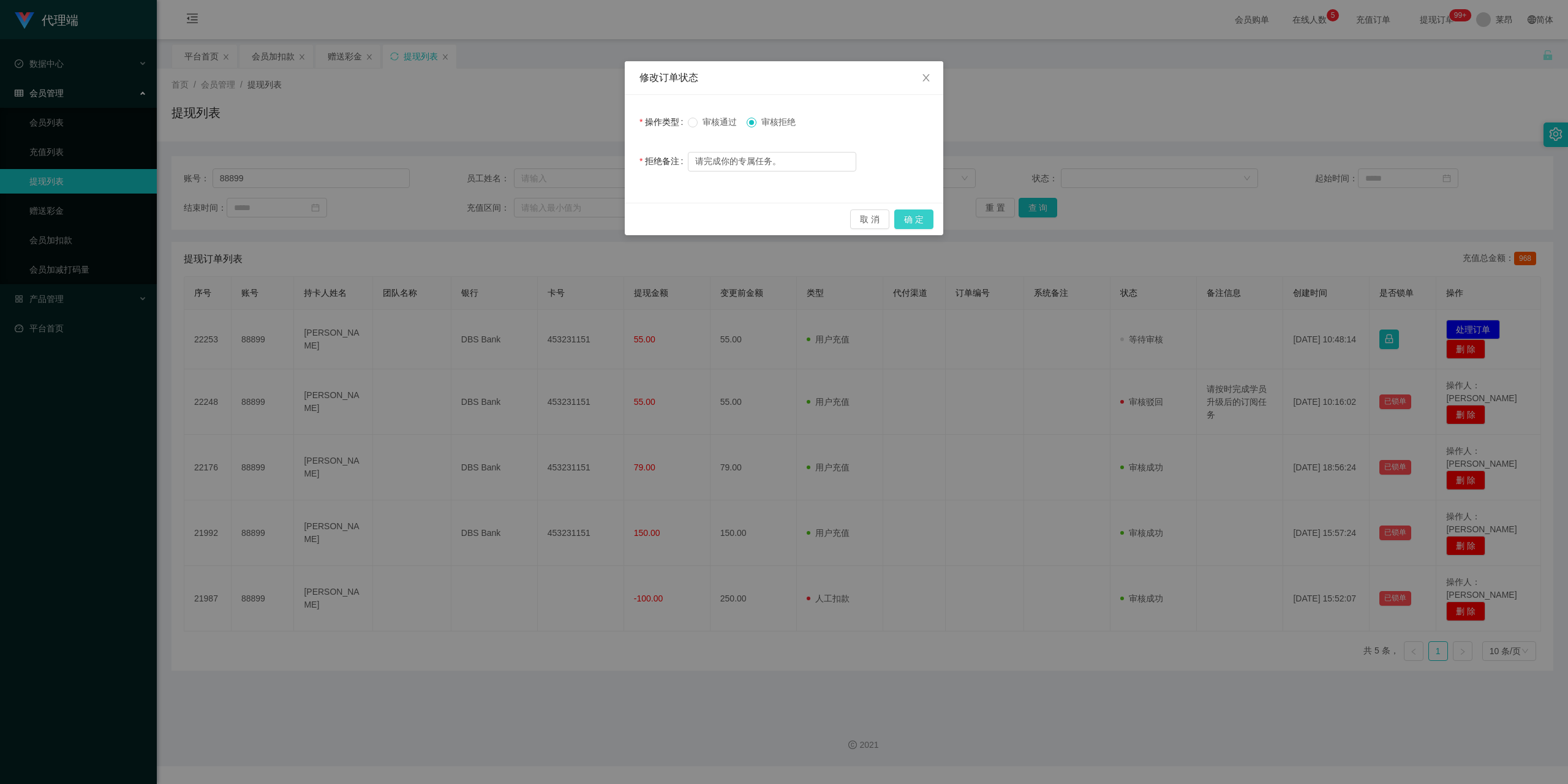
click at [912, 214] on button "确 定" at bounding box center [914, 220] width 39 height 20
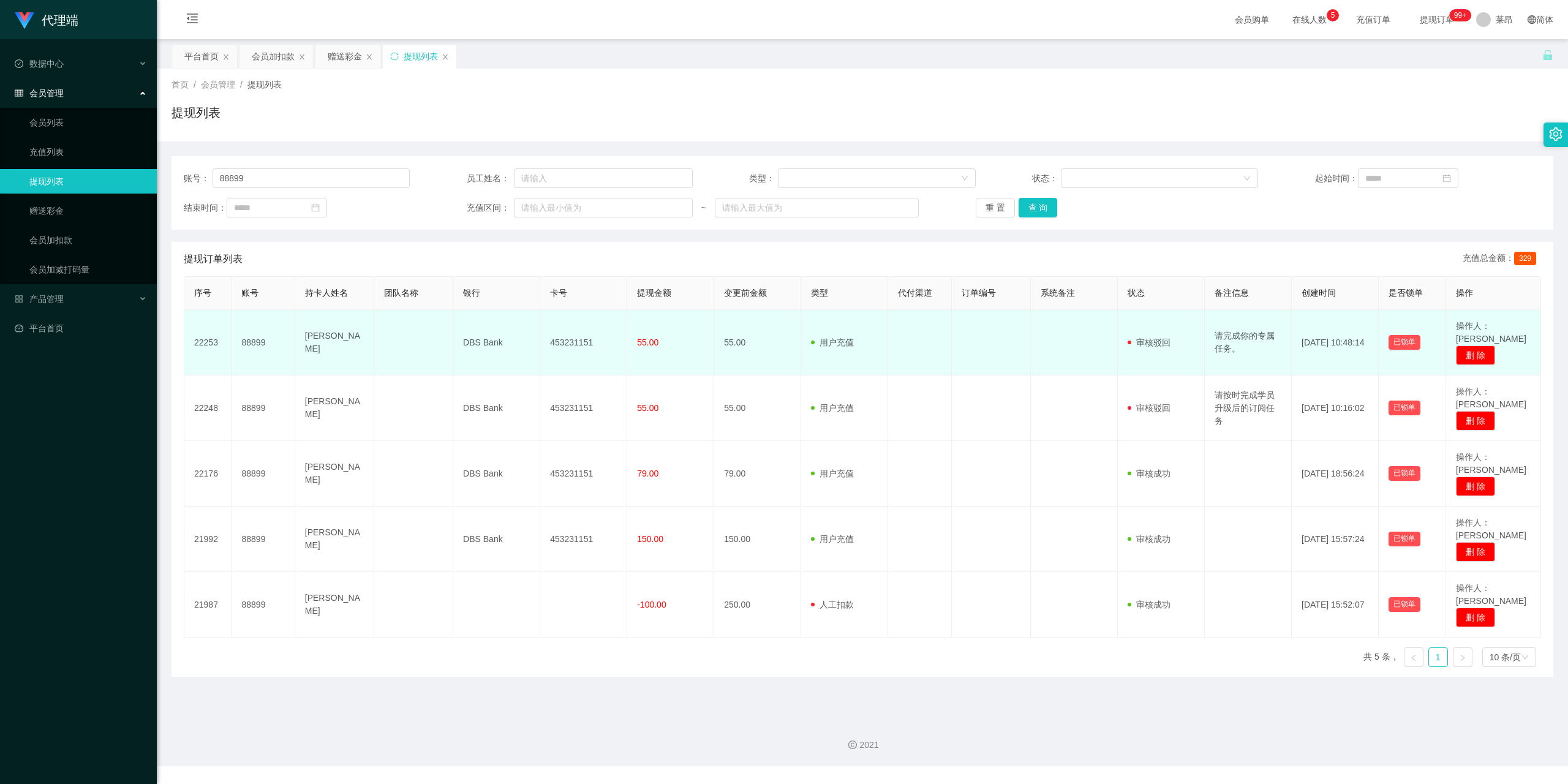
click at [567, 336] on td "453231151" at bounding box center [583, 342] width 87 height 66
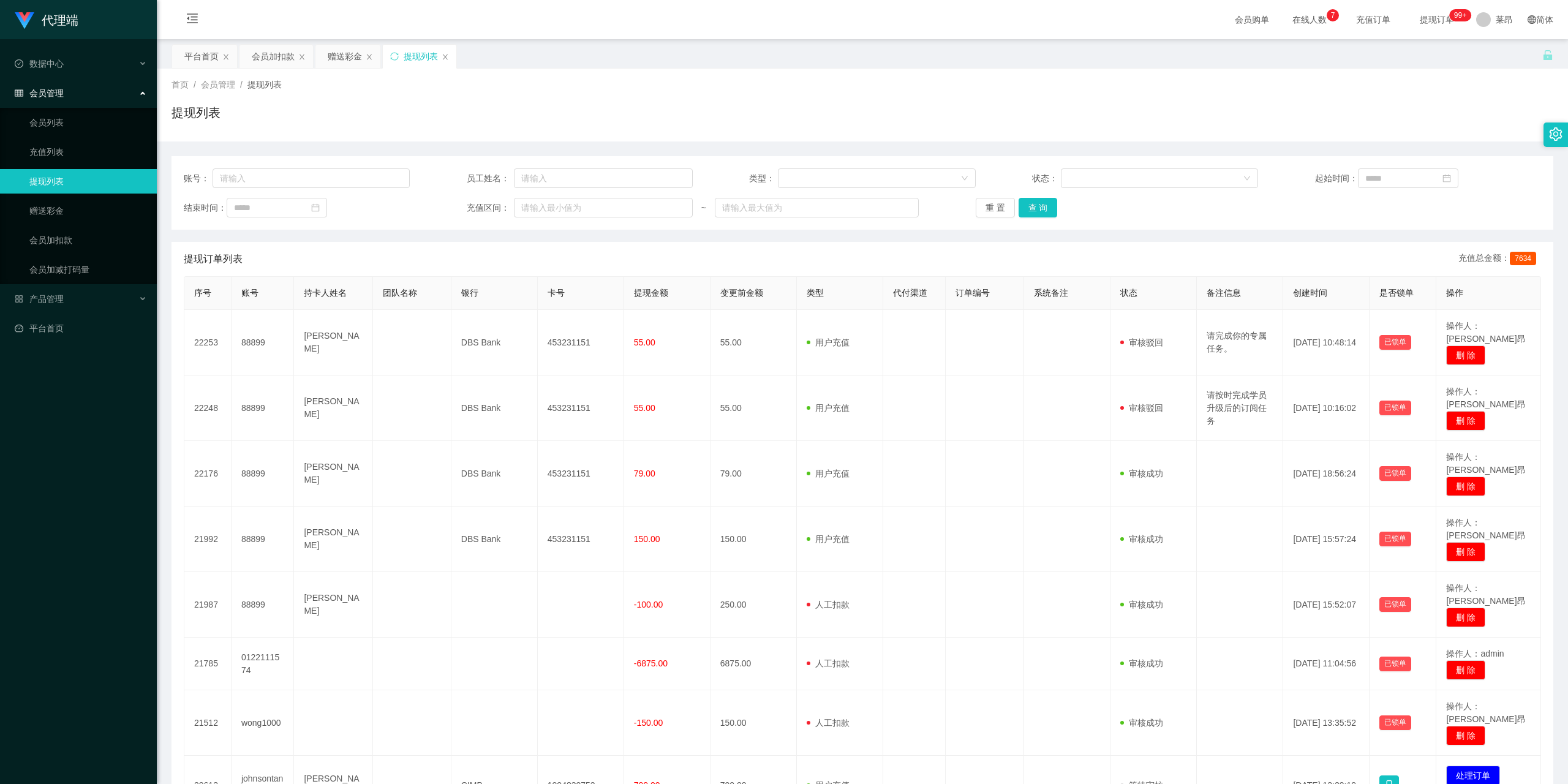
click at [339, 189] on div "账号： 员工姓名： 类型： 状态： 起始时间： 结束时间： 充值区间： ~ 重 置 查 询" at bounding box center [863, 193] width 1382 height 74
click at [335, 180] on input "text" at bounding box center [312, 178] width 198 height 20
type input "88899"
click at [1048, 206] on button "查 询" at bounding box center [1038, 208] width 39 height 20
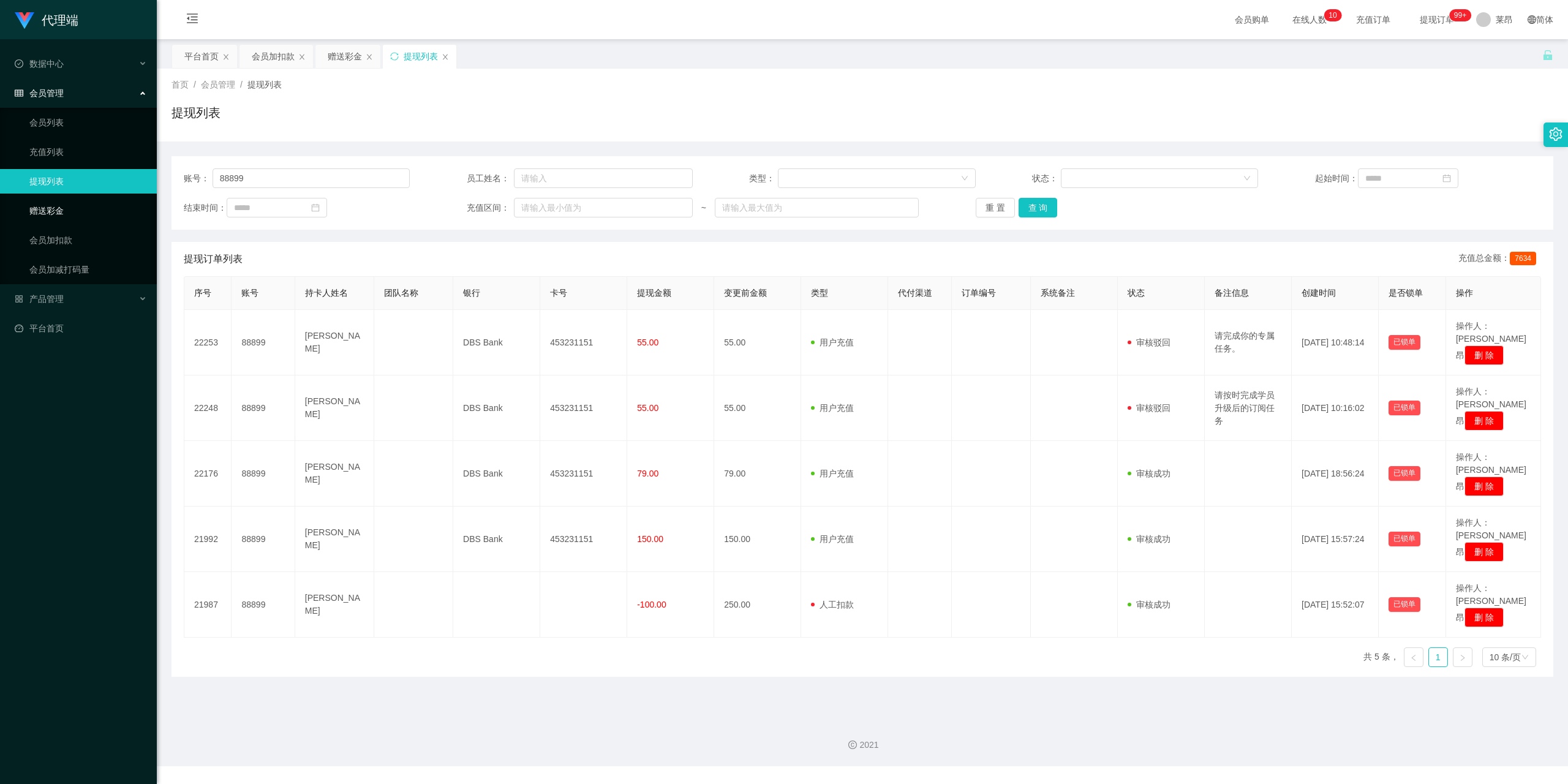
click at [93, 207] on link "赠送彩金" at bounding box center [88, 210] width 117 height 25
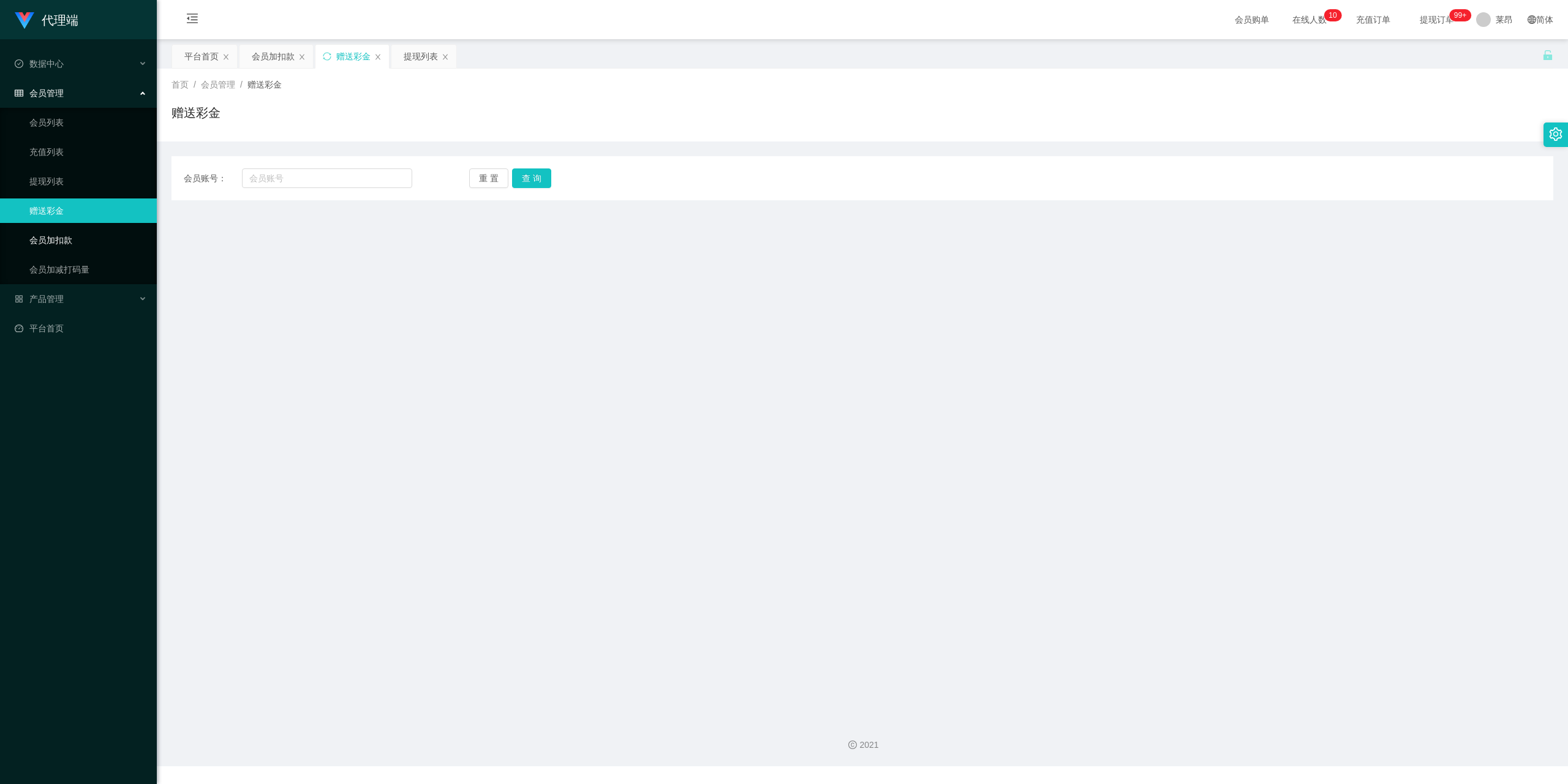
click at [92, 240] on link "会员加扣款" at bounding box center [88, 240] width 117 height 25
